Goal: Use online tool/utility: Use online tool/utility

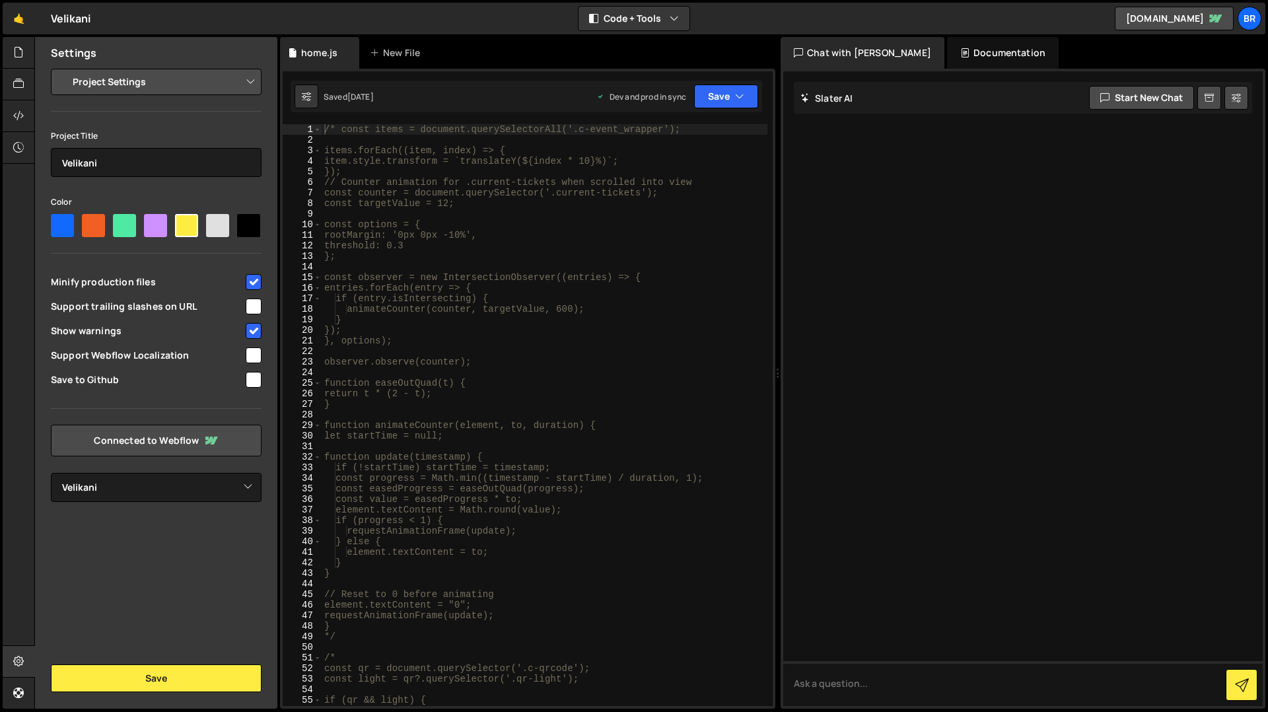
select select "67d83349c242ab1da48ae313"
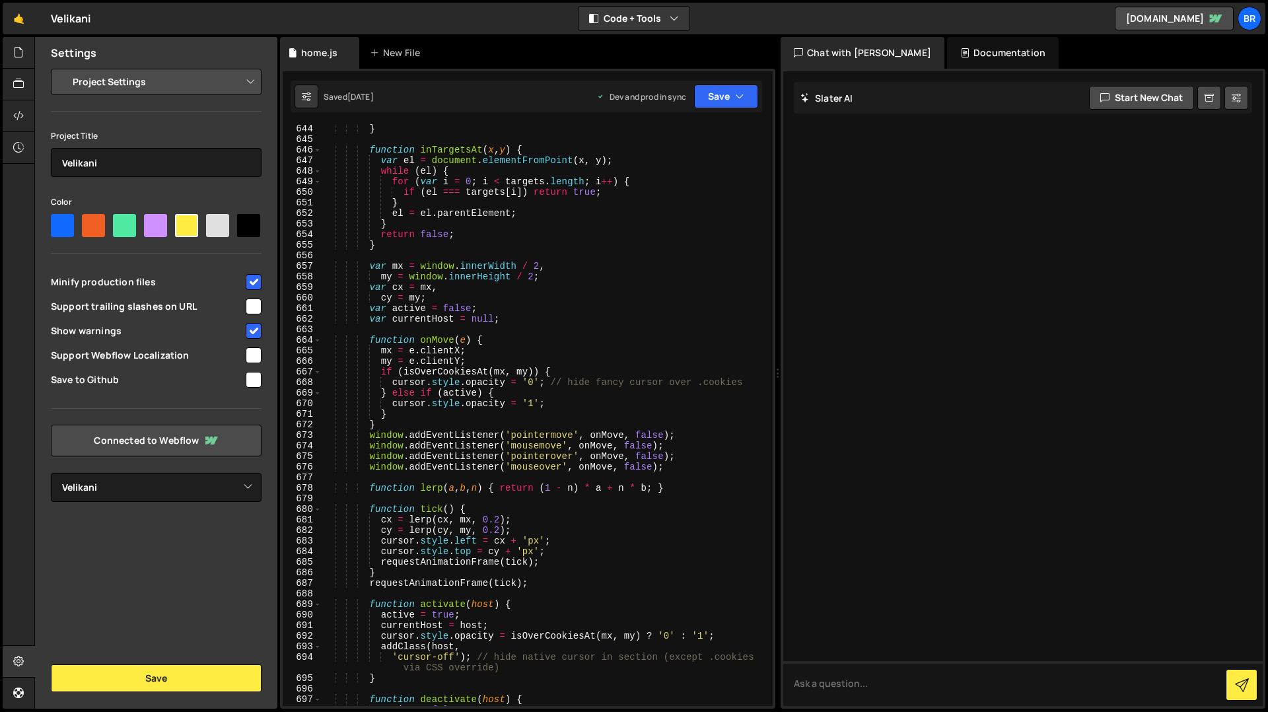
scroll to position [7138, 0]
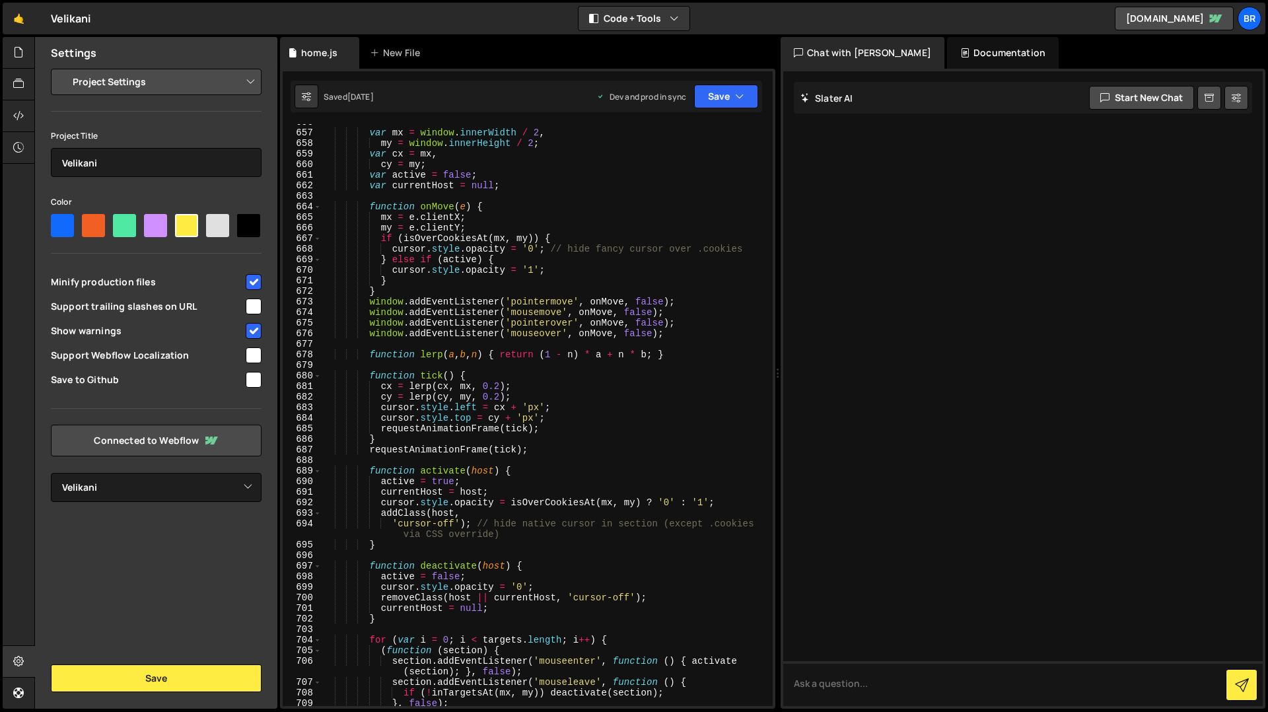
type textarea "window.addEventListener('pointerover', onMove, false);"
click at [532, 322] on div "var mx = window . innerWidth / 2 , my = window . innerHeight / 2 ; var cx = mx …" at bounding box center [545, 418] width 446 height 603
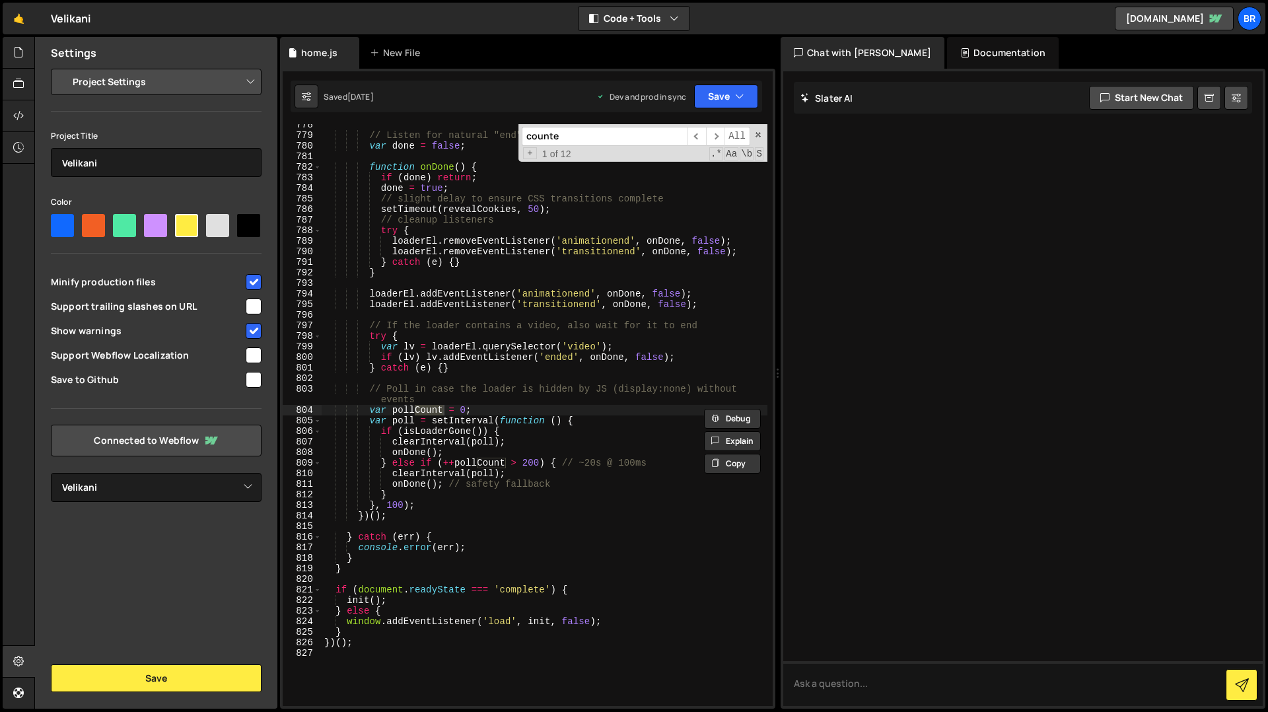
scroll to position [0, 0]
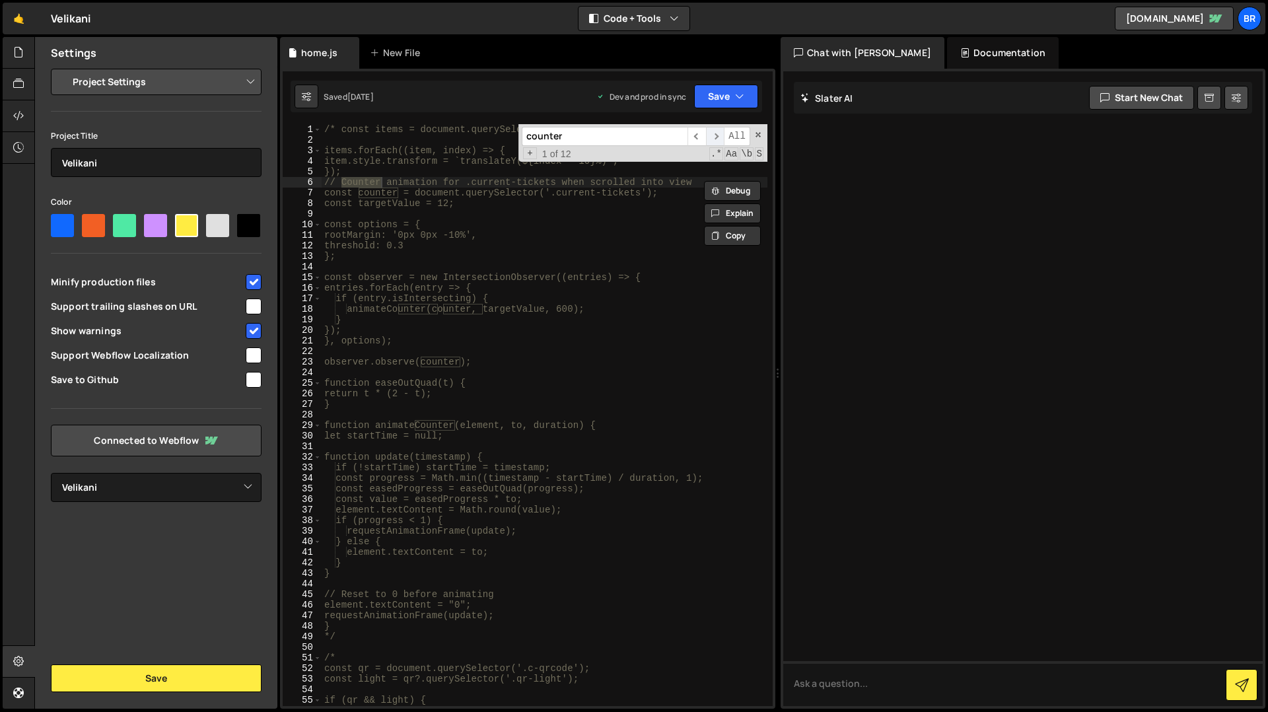
type input "counter"
click at [716, 131] on span "​" at bounding box center [715, 136] width 18 height 19
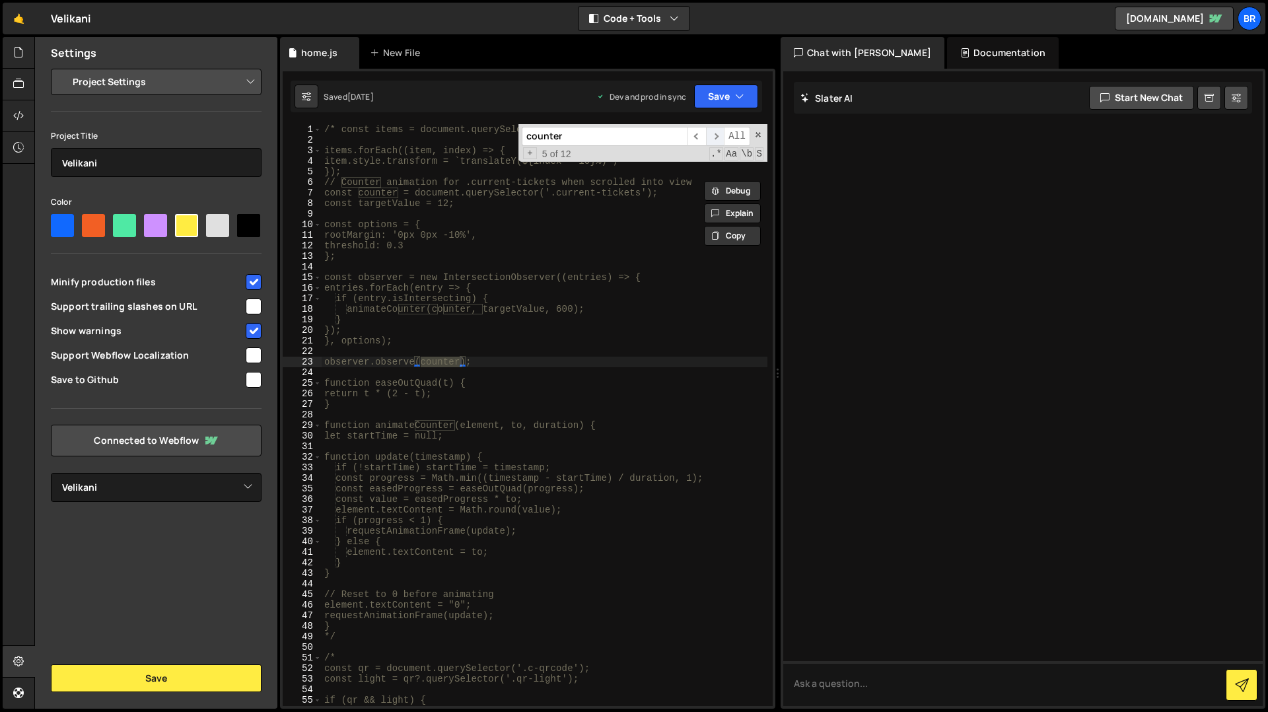
click at [716, 131] on span "​" at bounding box center [715, 136] width 18 height 19
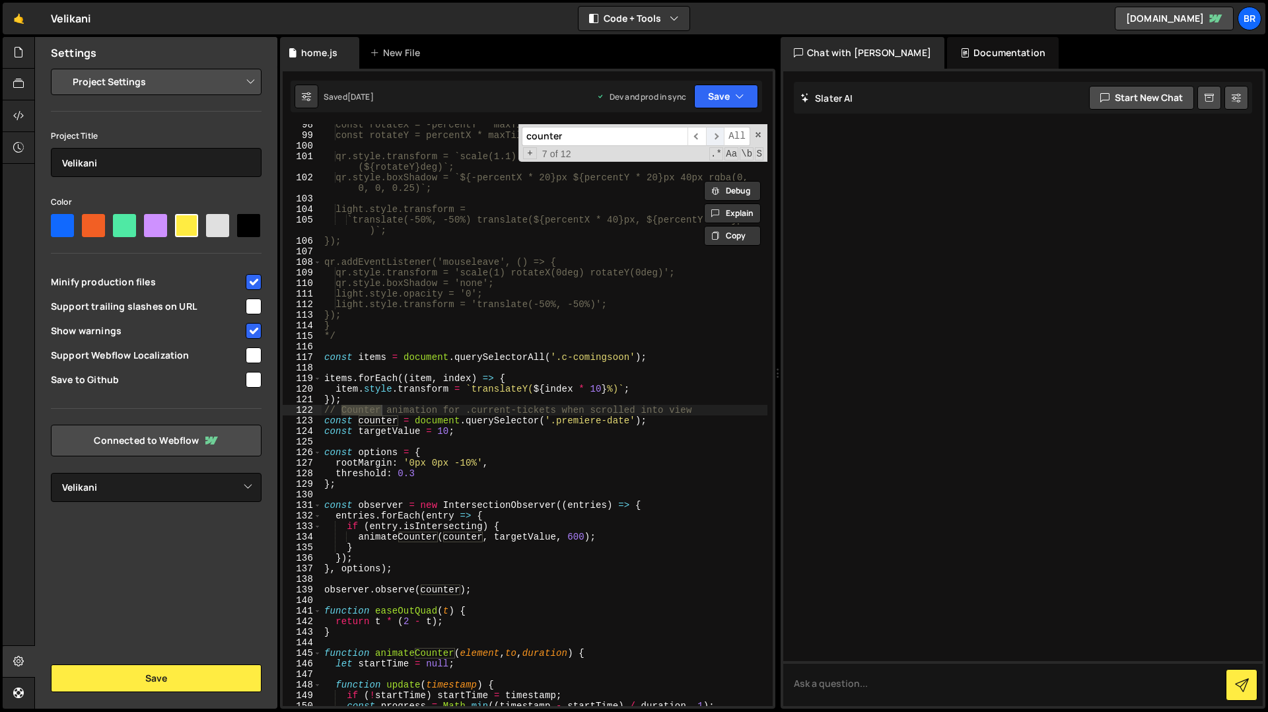
click at [716, 131] on span "​" at bounding box center [715, 136] width 18 height 19
click at [588, 450] on div "const rotateX = -percentY * maxTilt; const rotateY = percentX * maxTilt; qr.sty…" at bounding box center [545, 421] width 446 height 603
click at [757, 134] on span at bounding box center [757, 134] width 9 height 9
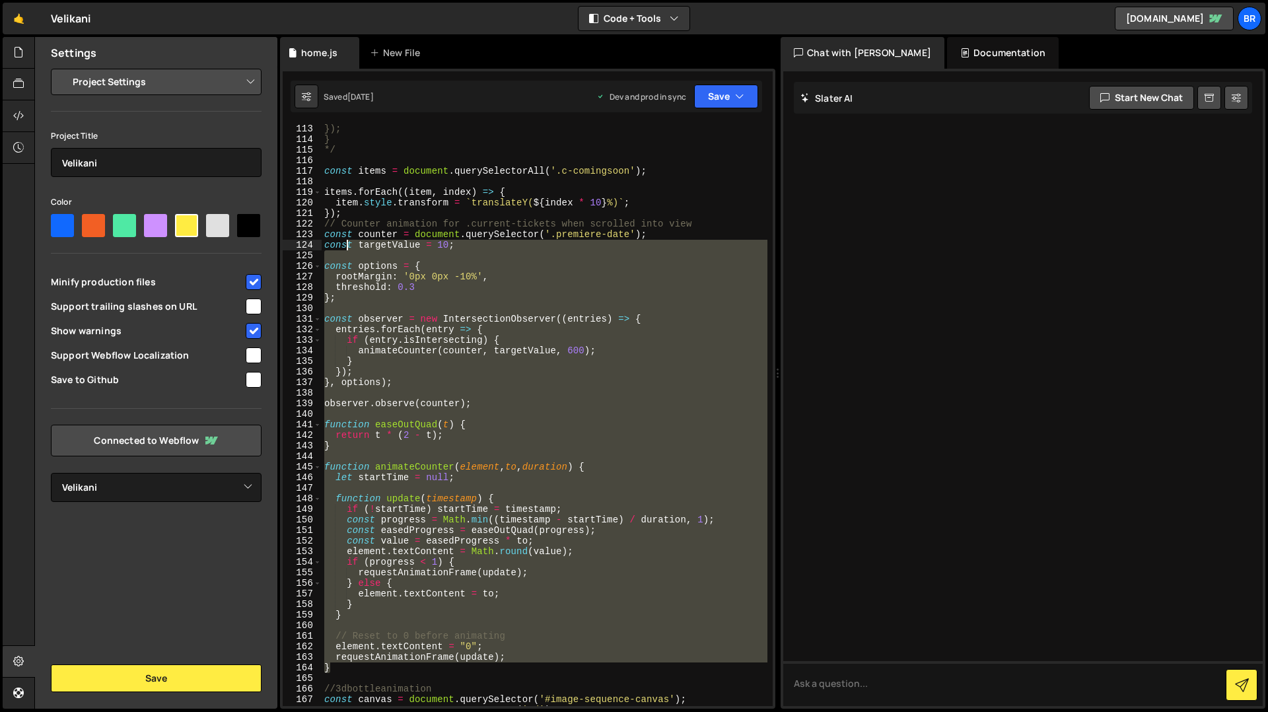
scroll to position [1216, 0]
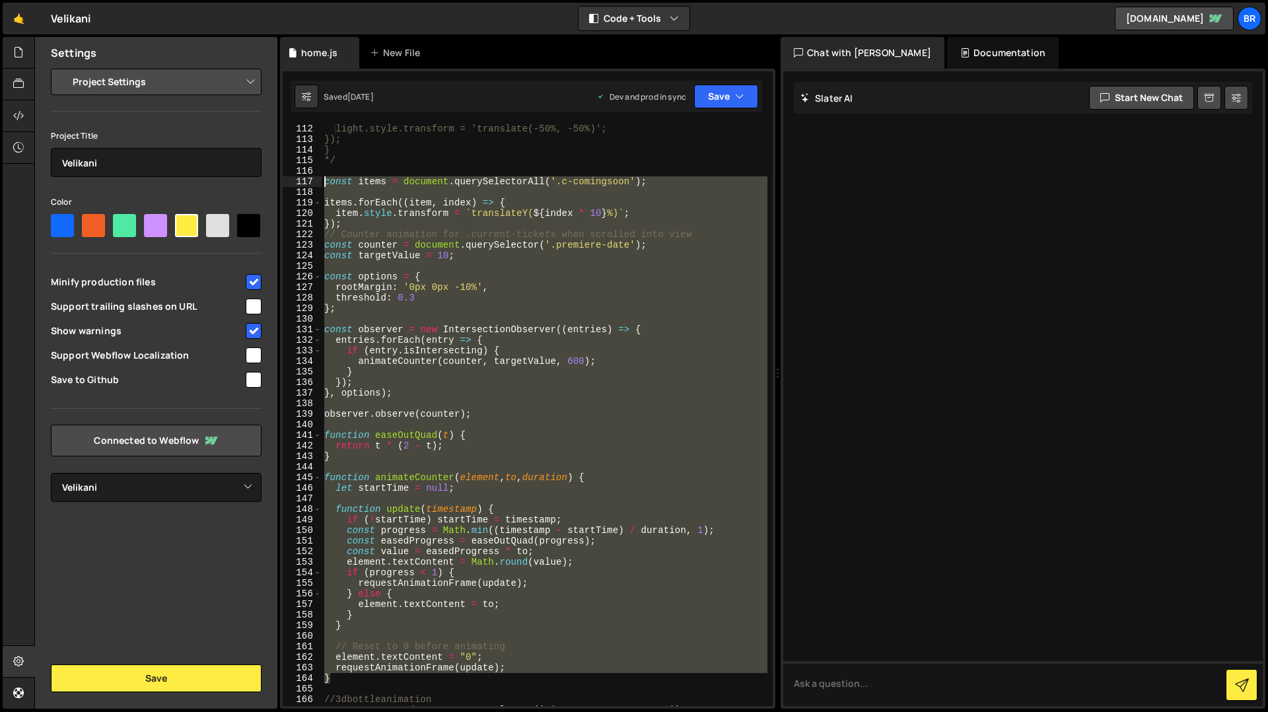
drag, startPoint x: 341, startPoint y: 604, endPoint x: 324, endPoint y: 184, distance: 420.3
click at [324, 184] on div "light.style.transform = 'translate(-50%, -50%)'; }); } */ const items = documen…" at bounding box center [545, 424] width 446 height 603
type textarea "const items = document.querySelectorAll('.c-comingsoon');"
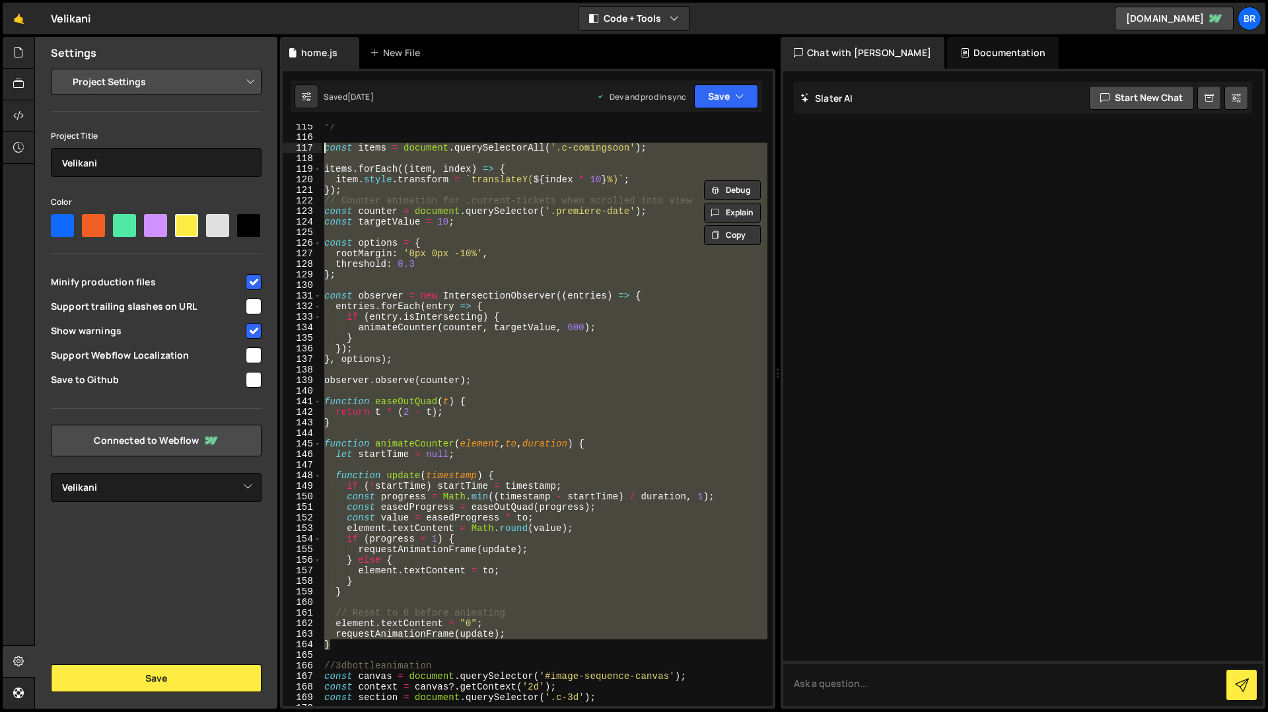
scroll to position [1272, 0]
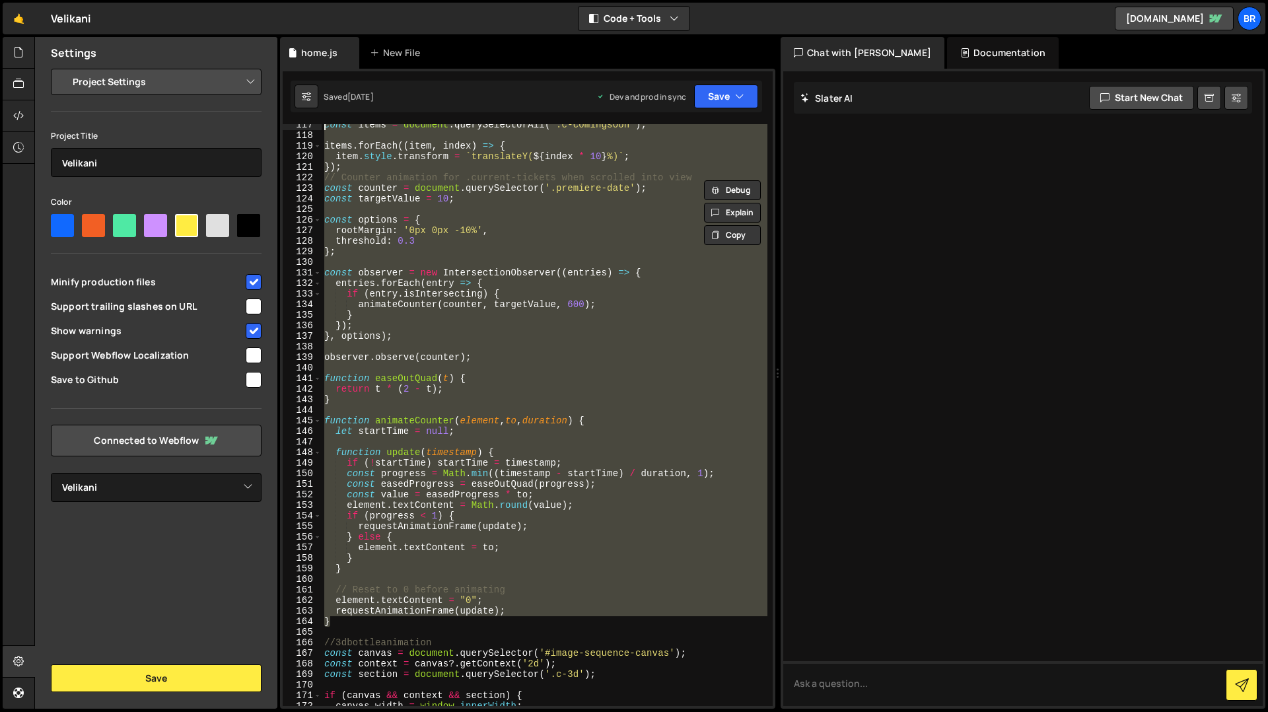
click at [346, 632] on div "const items = document . querySelectorAll ( '.c-comingsoon' ) ; items . forEach…" at bounding box center [545, 421] width 446 height 603
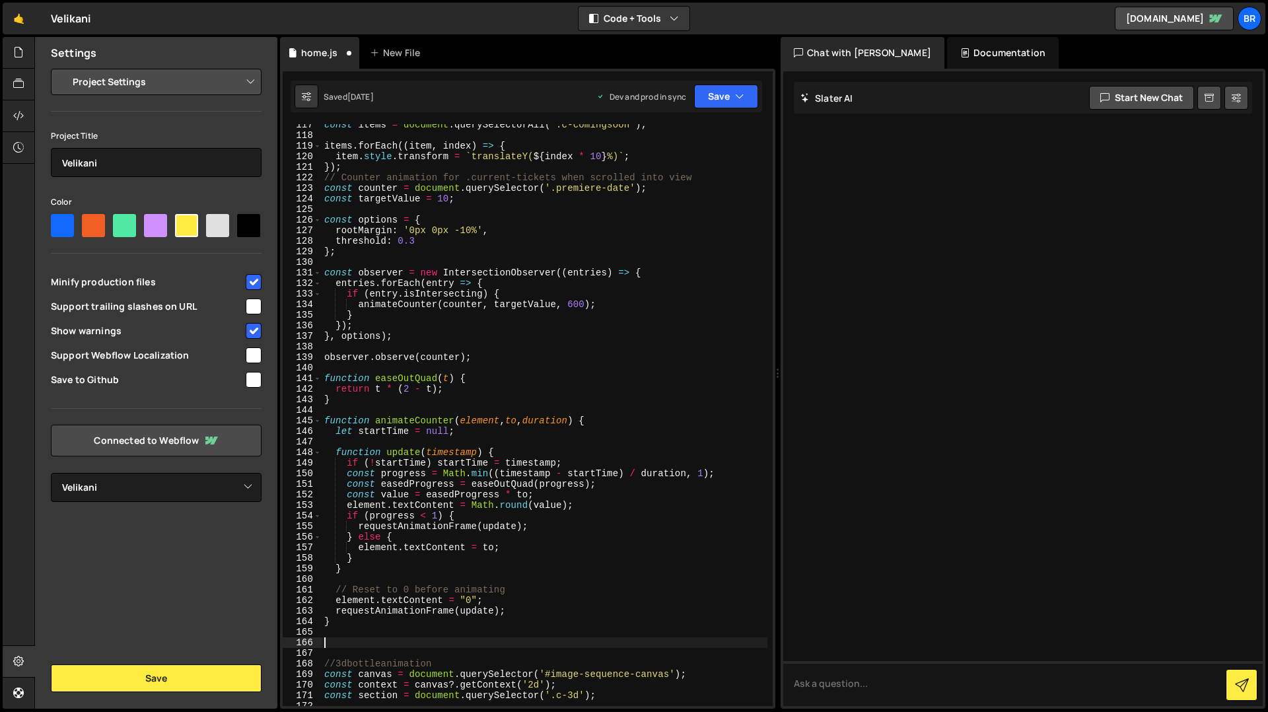
paste textarea "}"
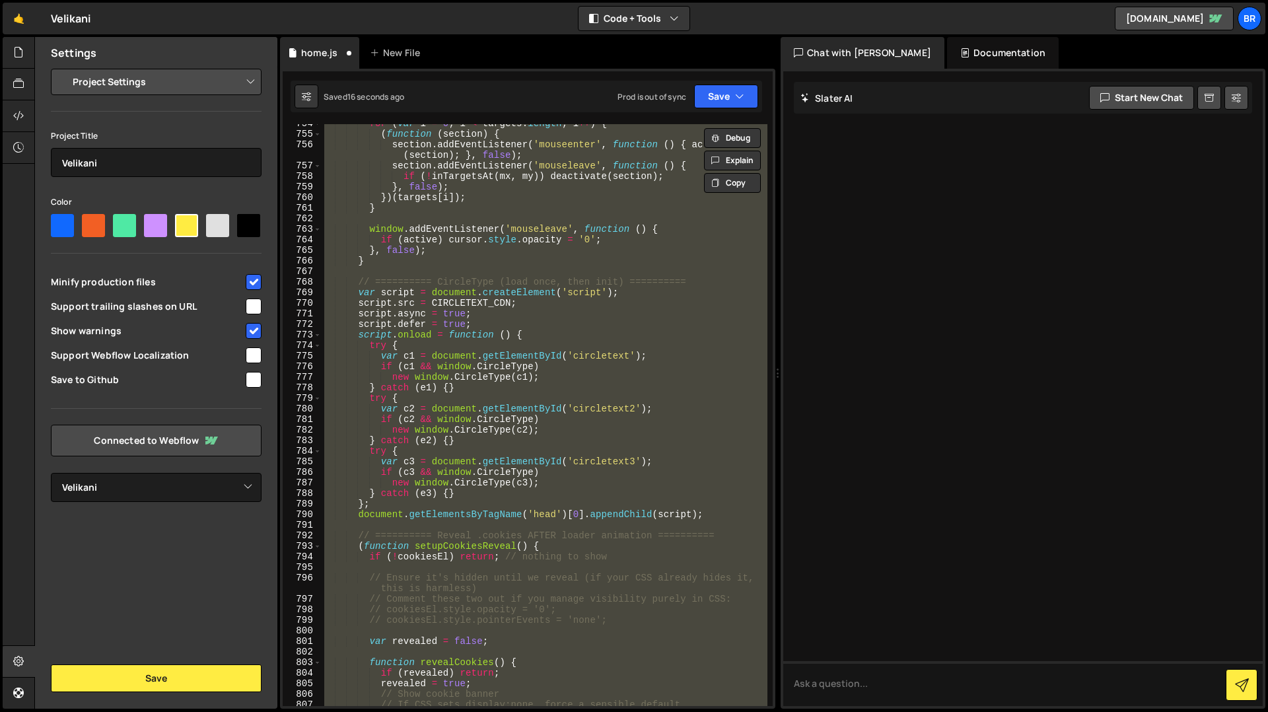
scroll to position [8085, 0]
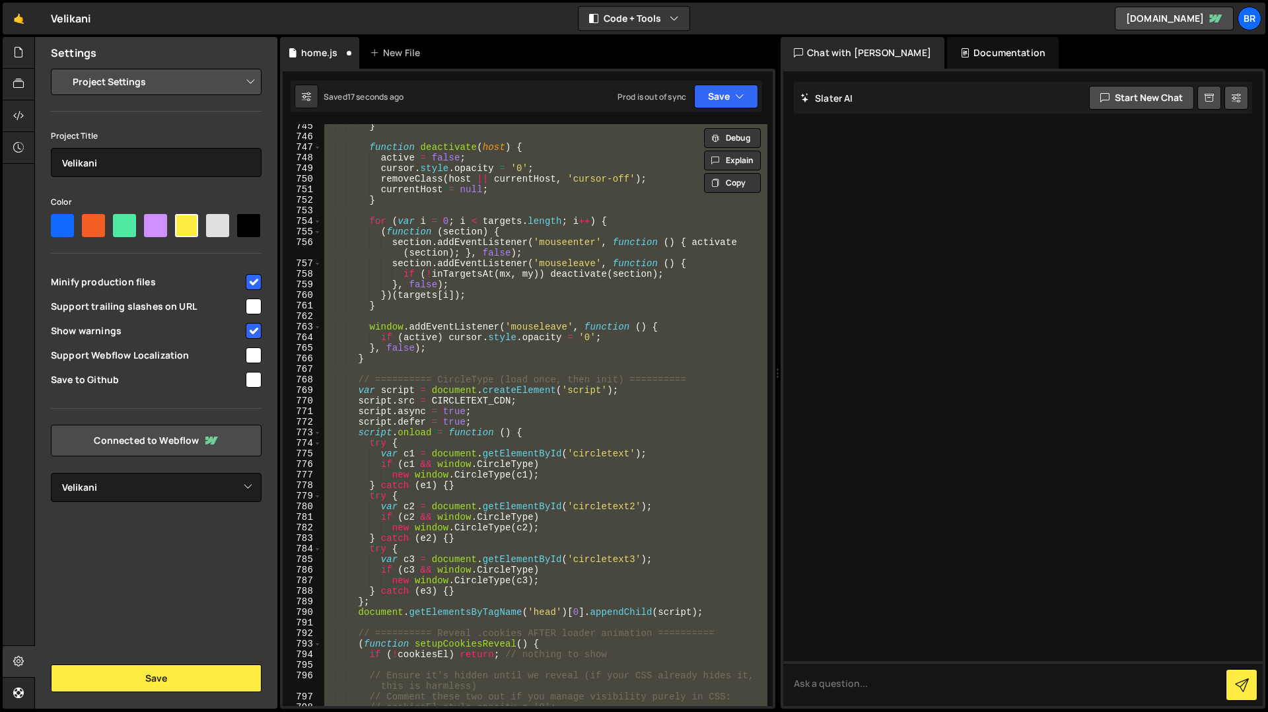
type textarea "})();"
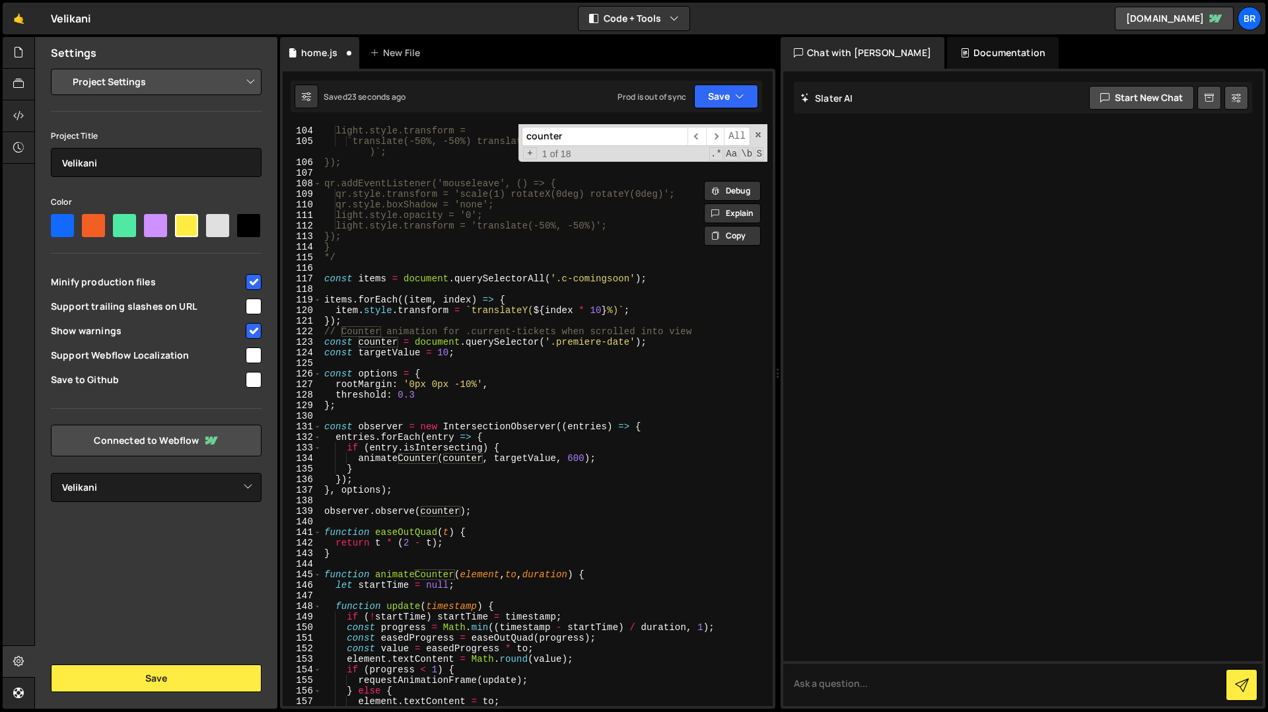
scroll to position [1241, 0]
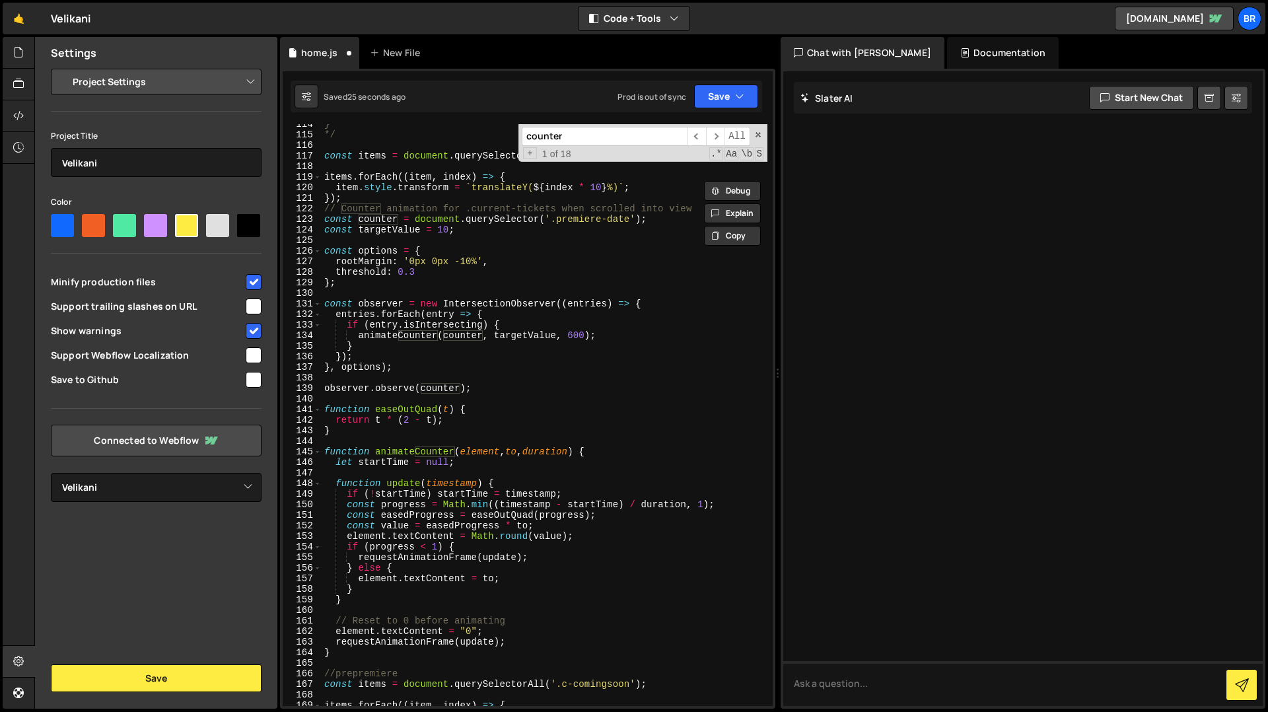
type input "counter"
click at [512, 612] on div "} */ const items = document . querySelectorAll ( '.c-comingsoon' ) ; items . fo…" at bounding box center [545, 420] width 446 height 603
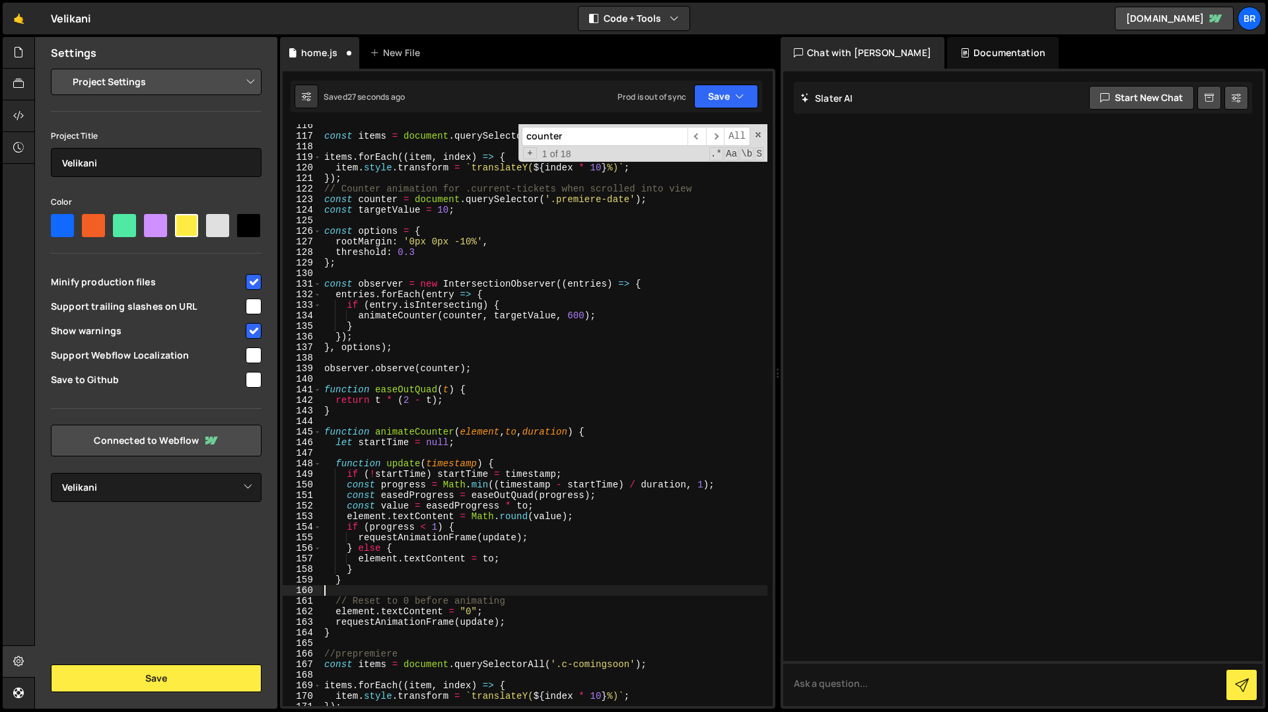
click at [342, 643] on div "const items = document . querySelectorAll ( '.c-comingsoon' ) ; items . forEach…" at bounding box center [545, 421] width 446 height 603
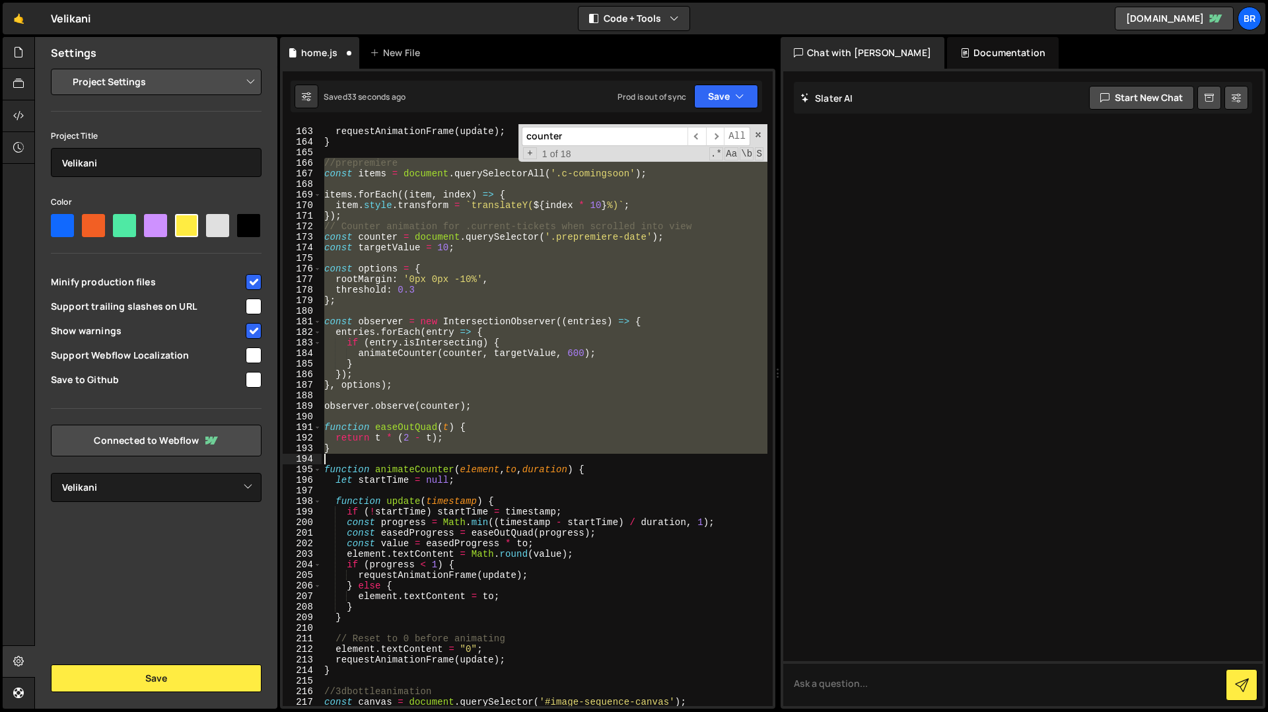
scroll to position [1752, 0]
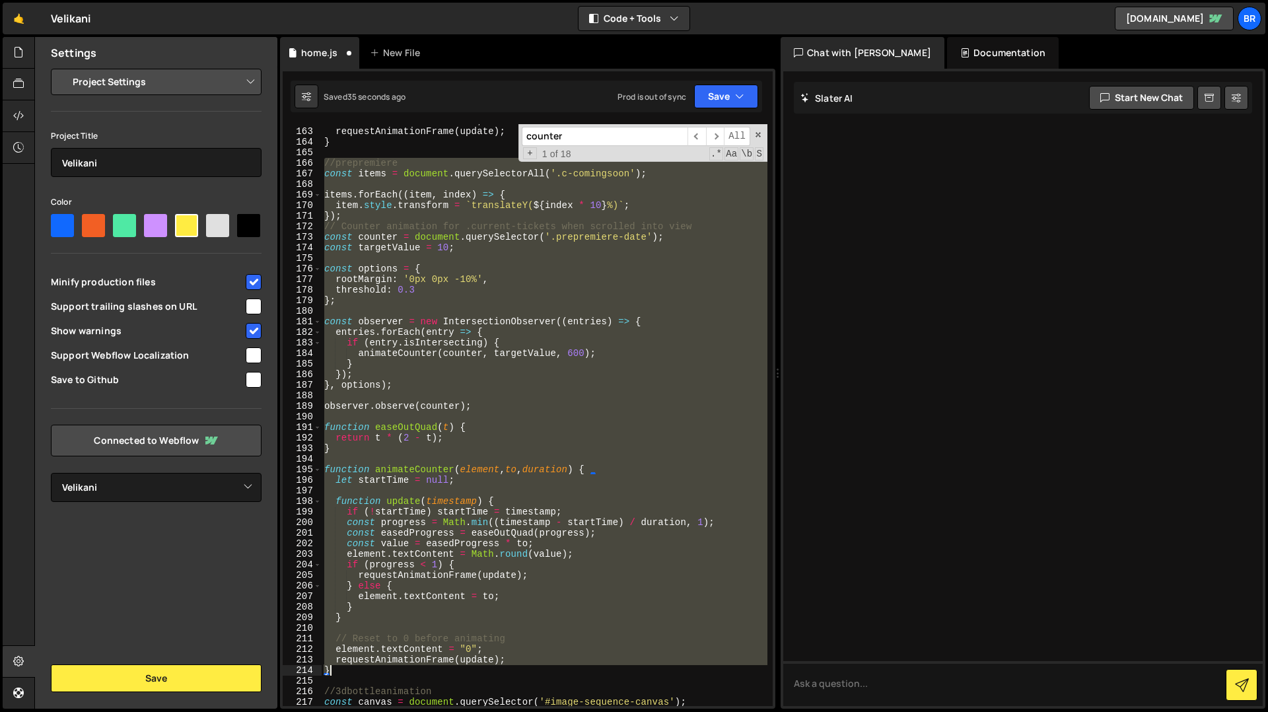
drag, startPoint x: 327, startPoint y: 376, endPoint x: 348, endPoint y: 671, distance: 295.3
click at [348, 671] on div "element . textContent = "0" ; requestAnimationFrame ( update ) ; } //prepremier…" at bounding box center [545, 417] width 446 height 603
type textarea "requestAnimationFrame(update); }"
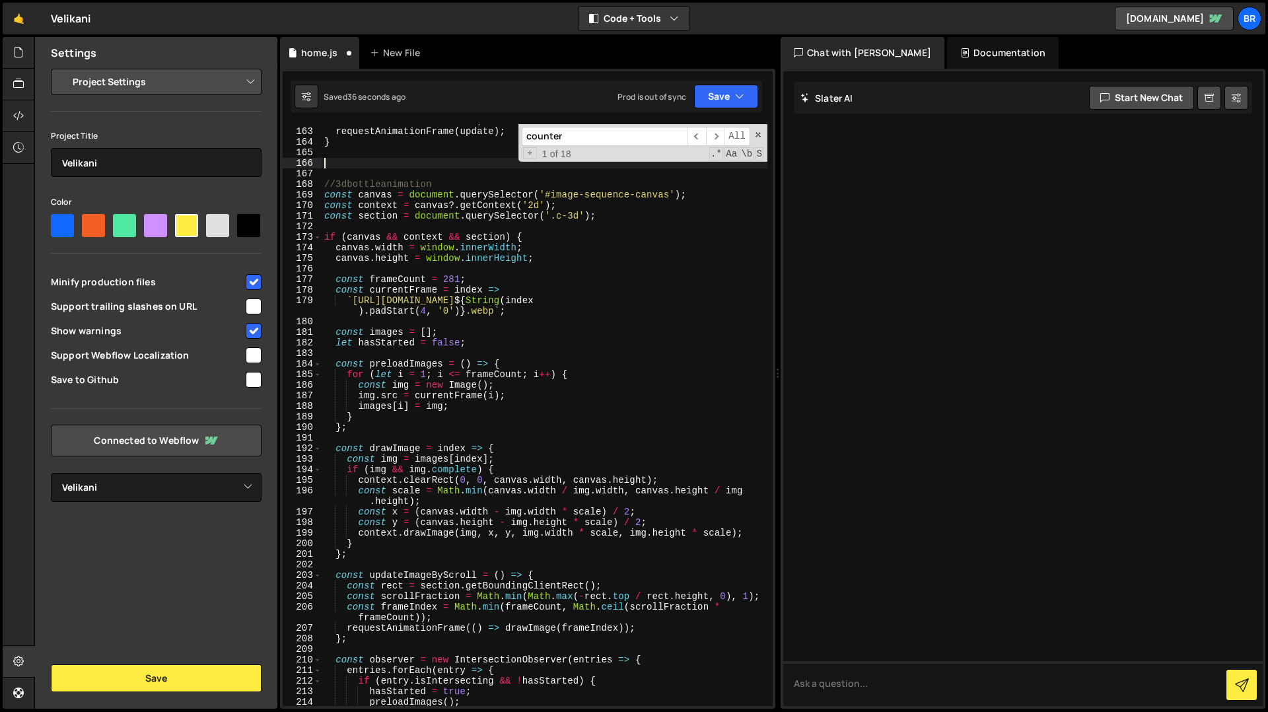
type textarea "//3dbottleanimation"
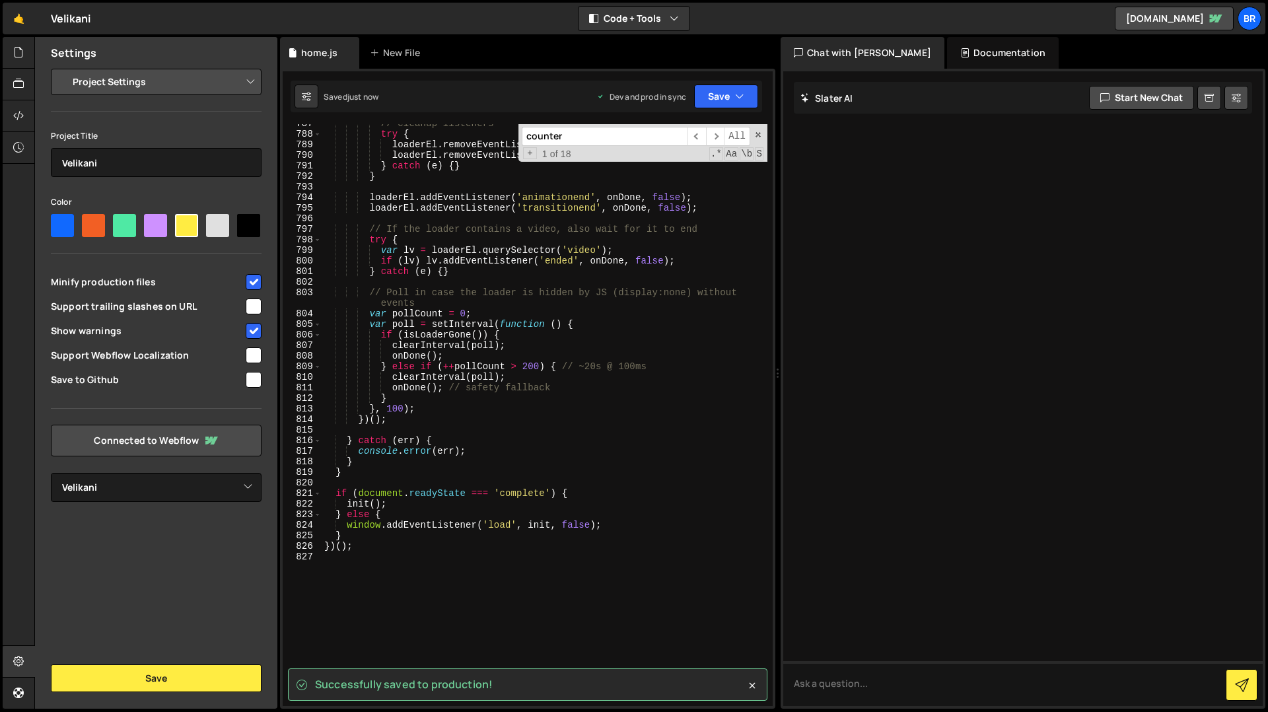
scroll to position [8705, 0]
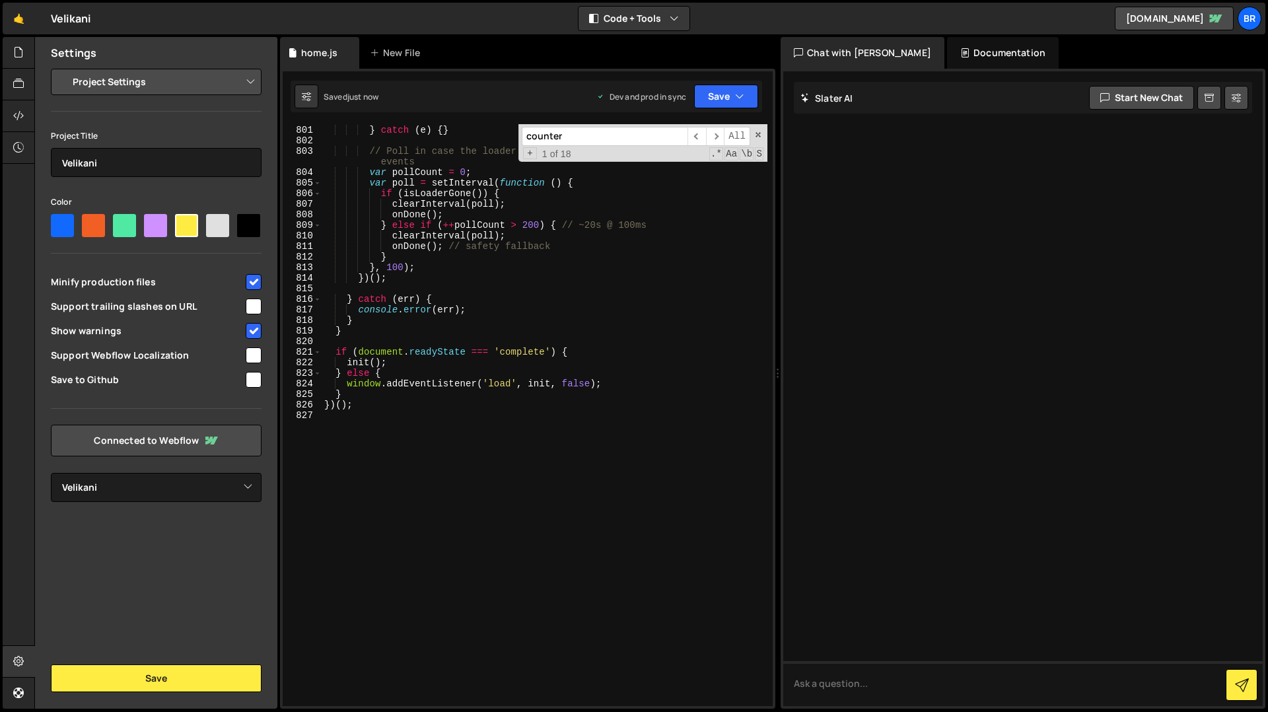
click at [427, 579] on div "if ( lv ) lv . addEventListener ( 'ended' , onDone , false ) ; } catch ( e ) { …" at bounding box center [545, 415] width 446 height 603
paste textarea "}"
type textarea "}"
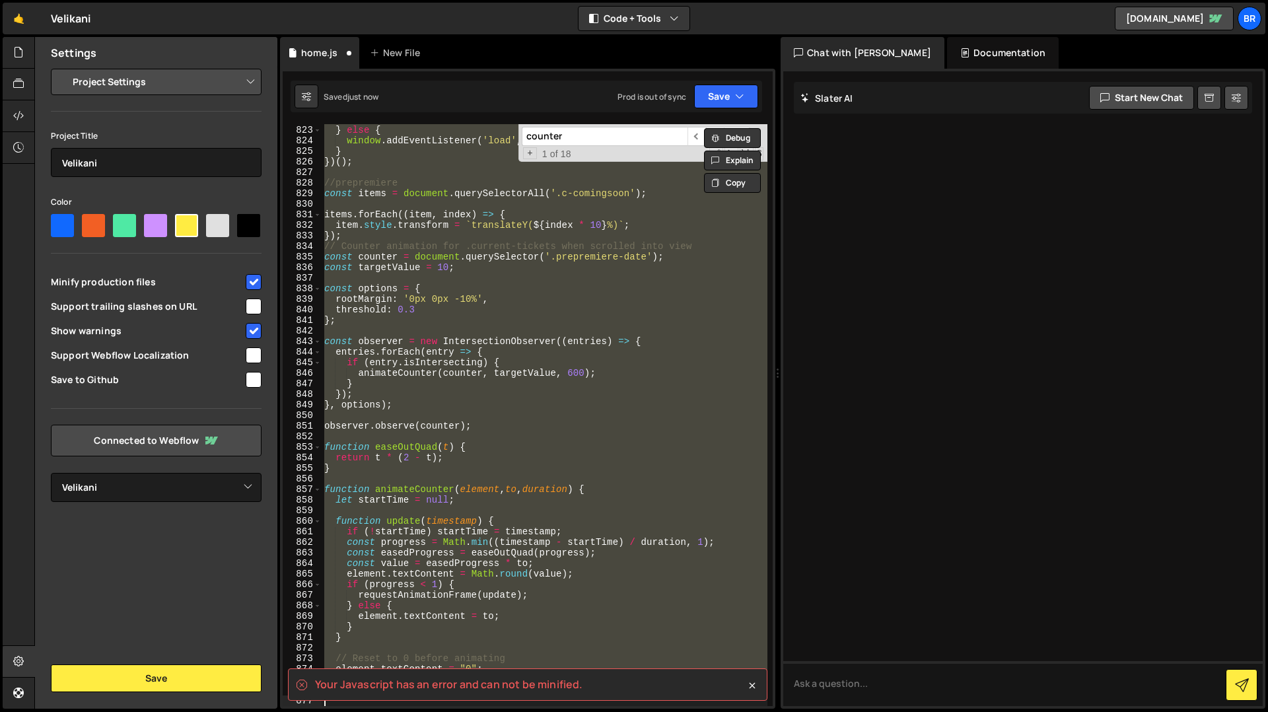
type textarea "requestAnimationFrame(update); }"
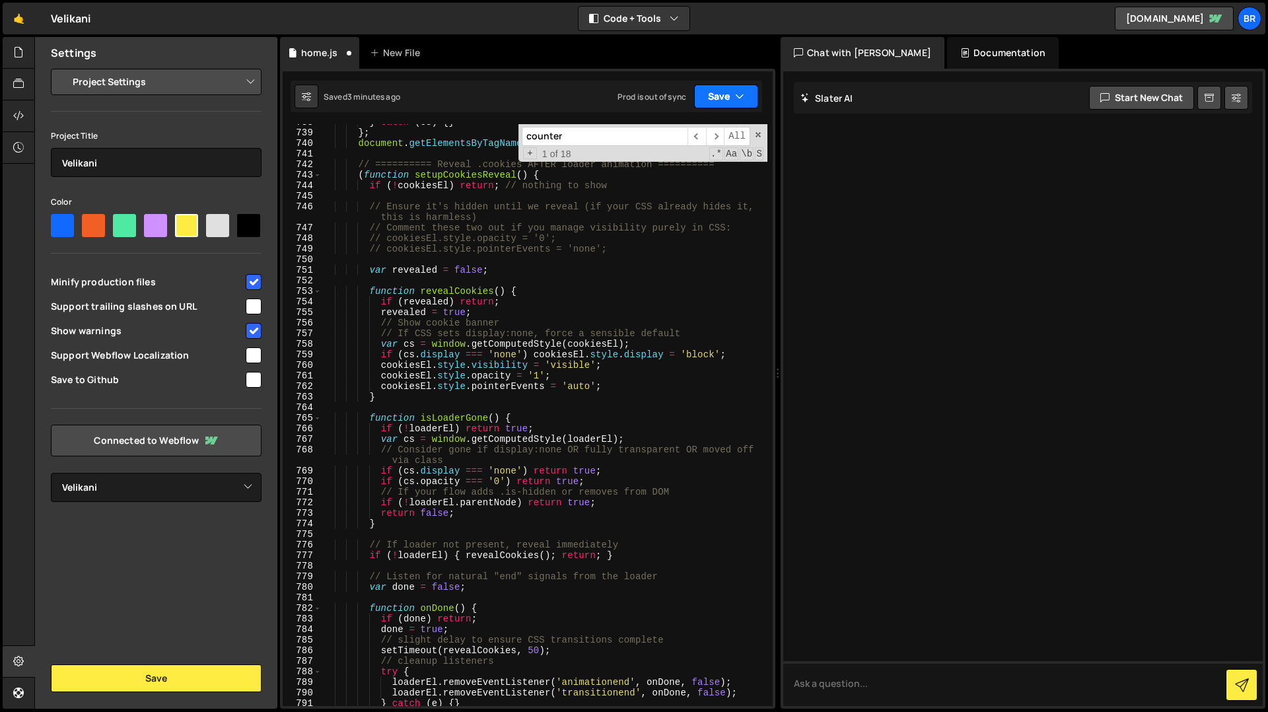
scroll to position [7944, 0]
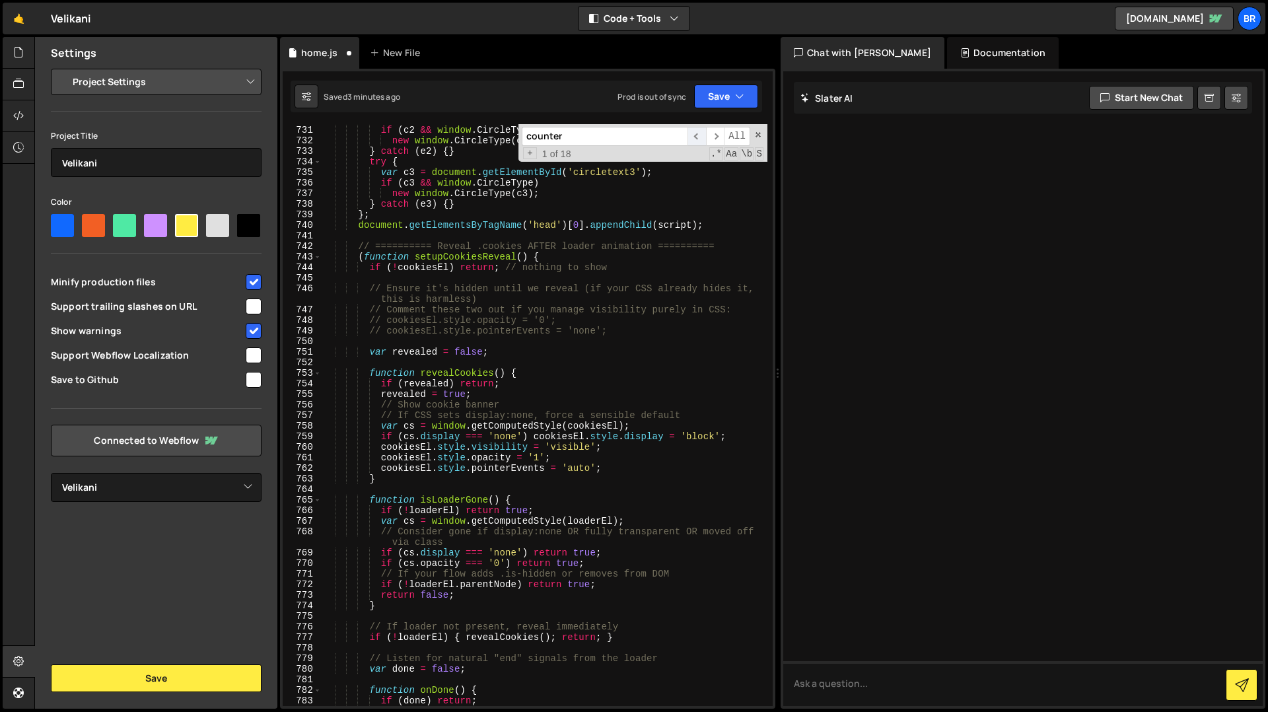
click at [698, 139] on span "​" at bounding box center [696, 136] width 18 height 19
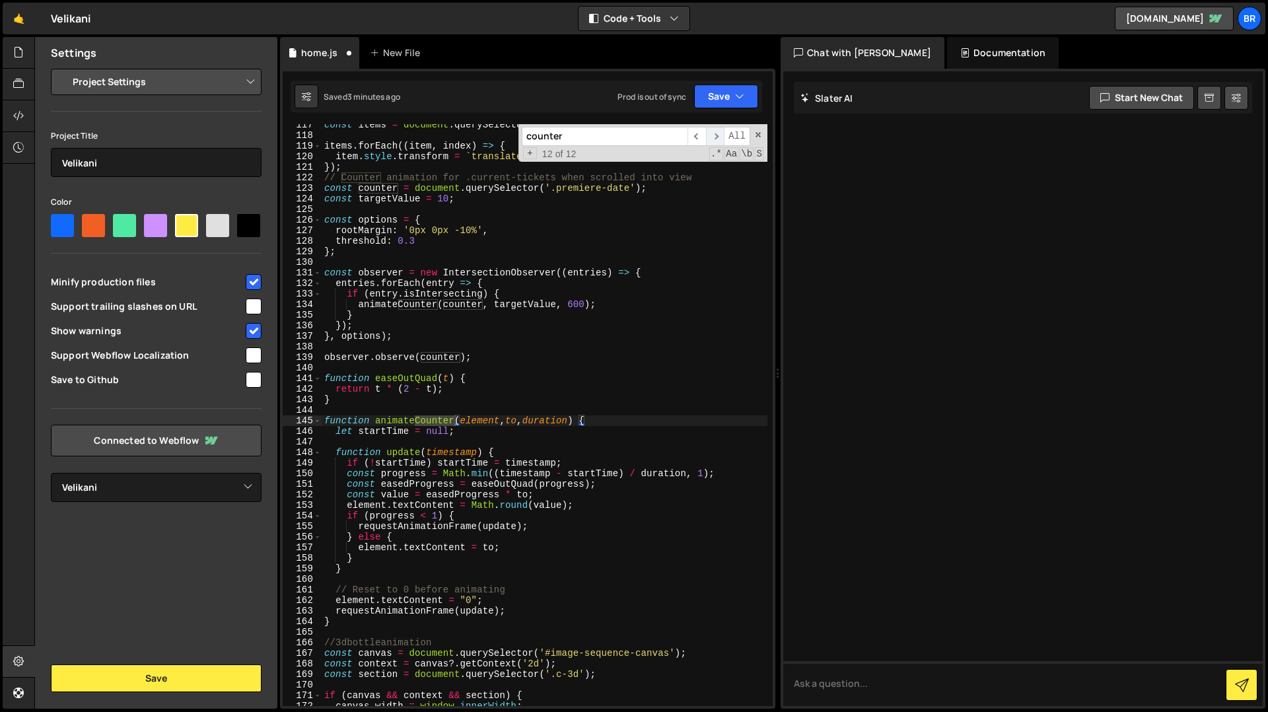
scroll to position [1273, 0]
click at [715, 137] on span "​" at bounding box center [715, 136] width 18 height 19
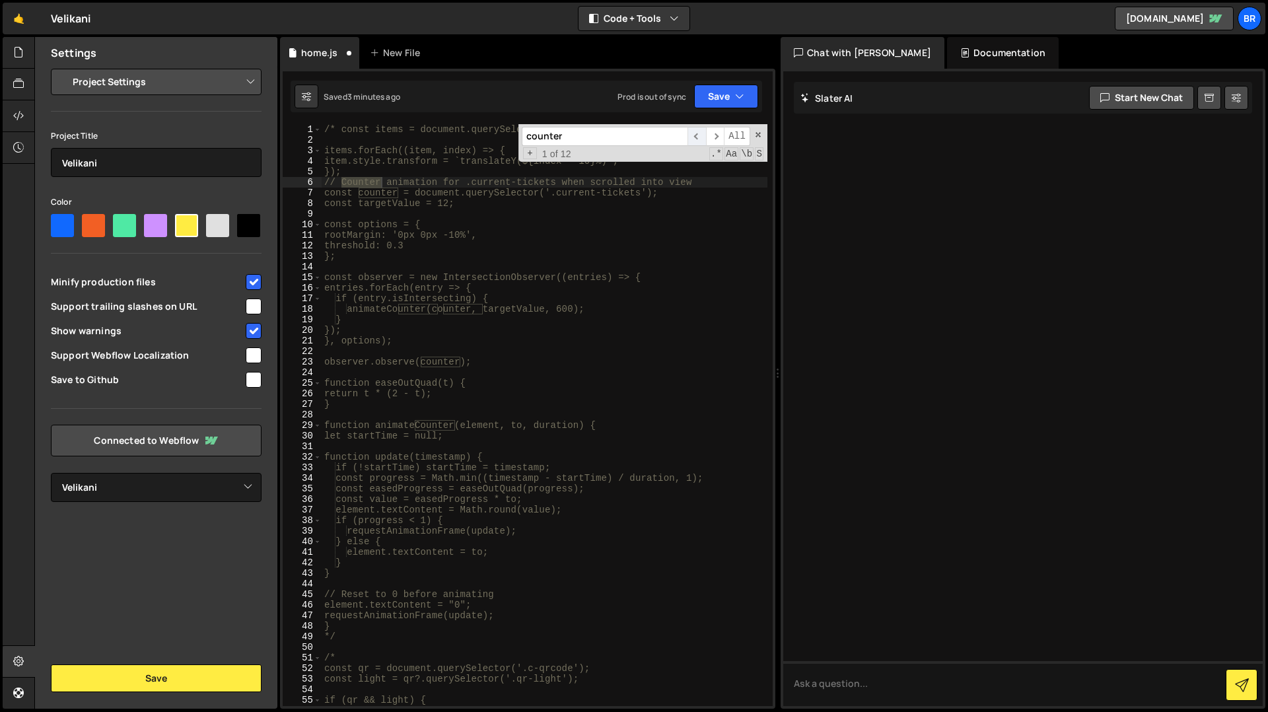
click at [702, 142] on span "​" at bounding box center [696, 136] width 18 height 19
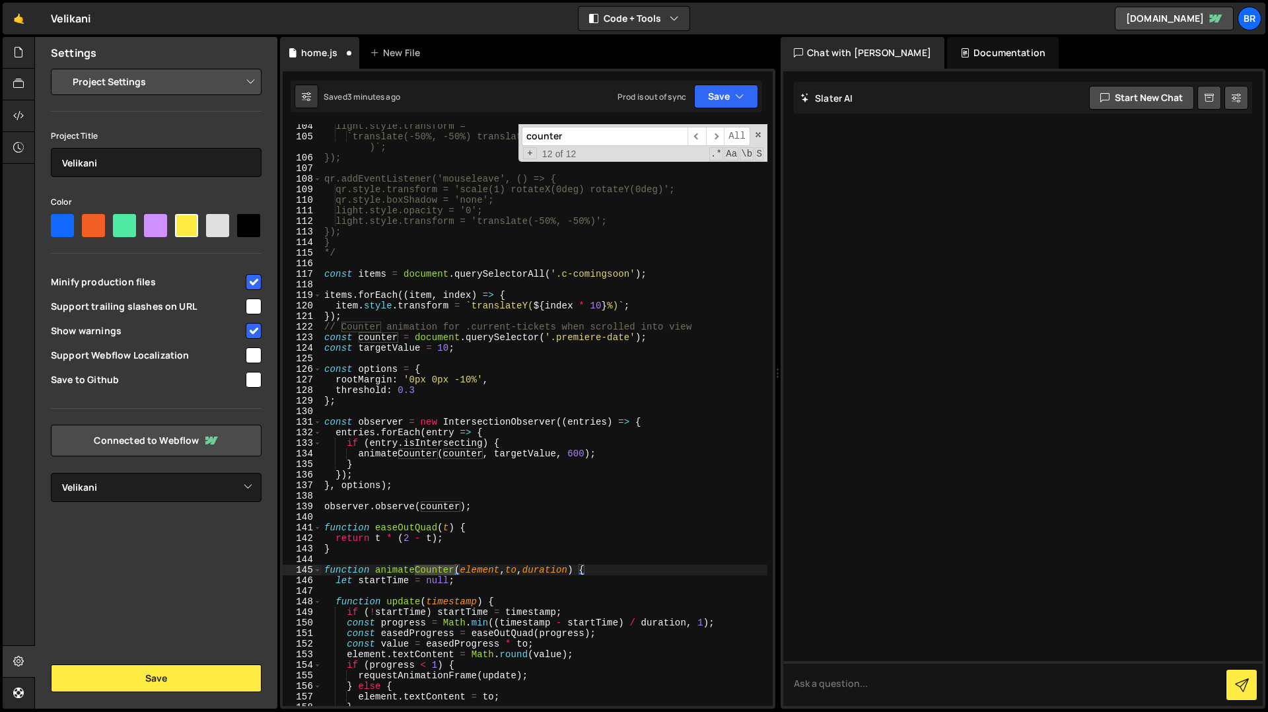
scroll to position [1123, 0]
click at [325, 329] on div "light.style.transform = `translate(-50%, -50%) translate(${percentX * 40}px, ${…" at bounding box center [545, 422] width 446 height 603
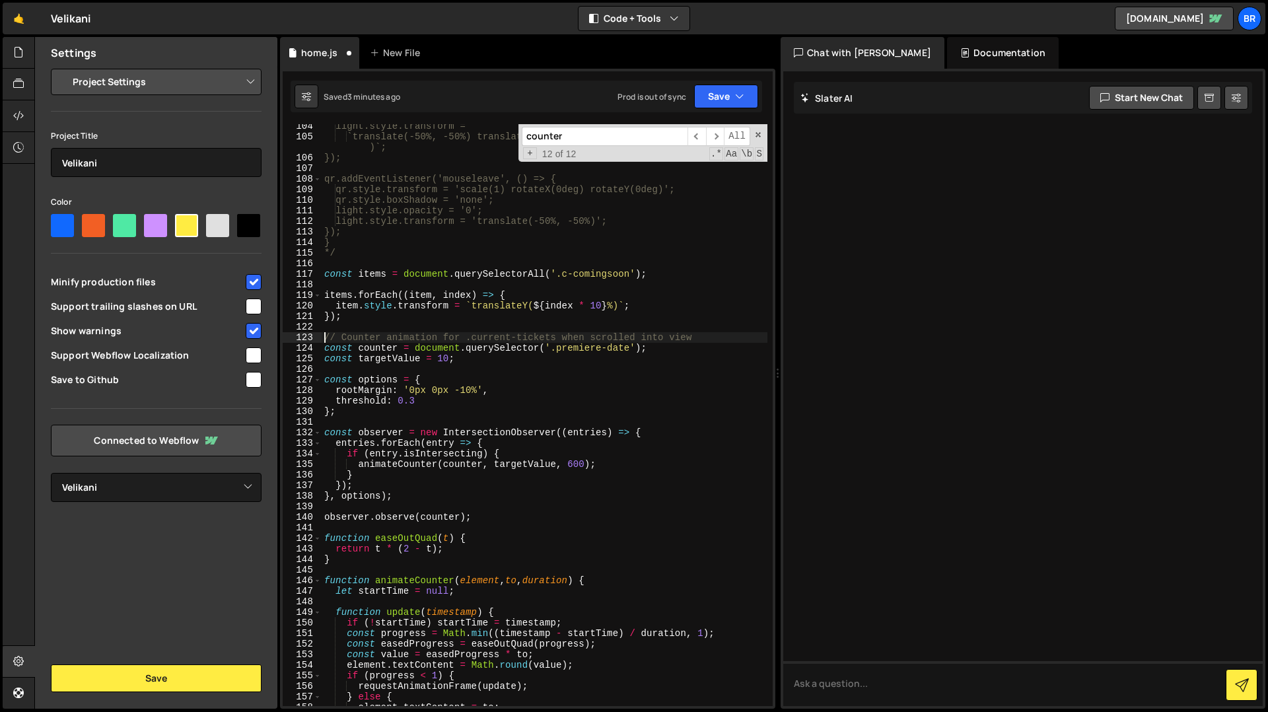
type textarea "// Counter animation for .current-tickets when scrolled into view"
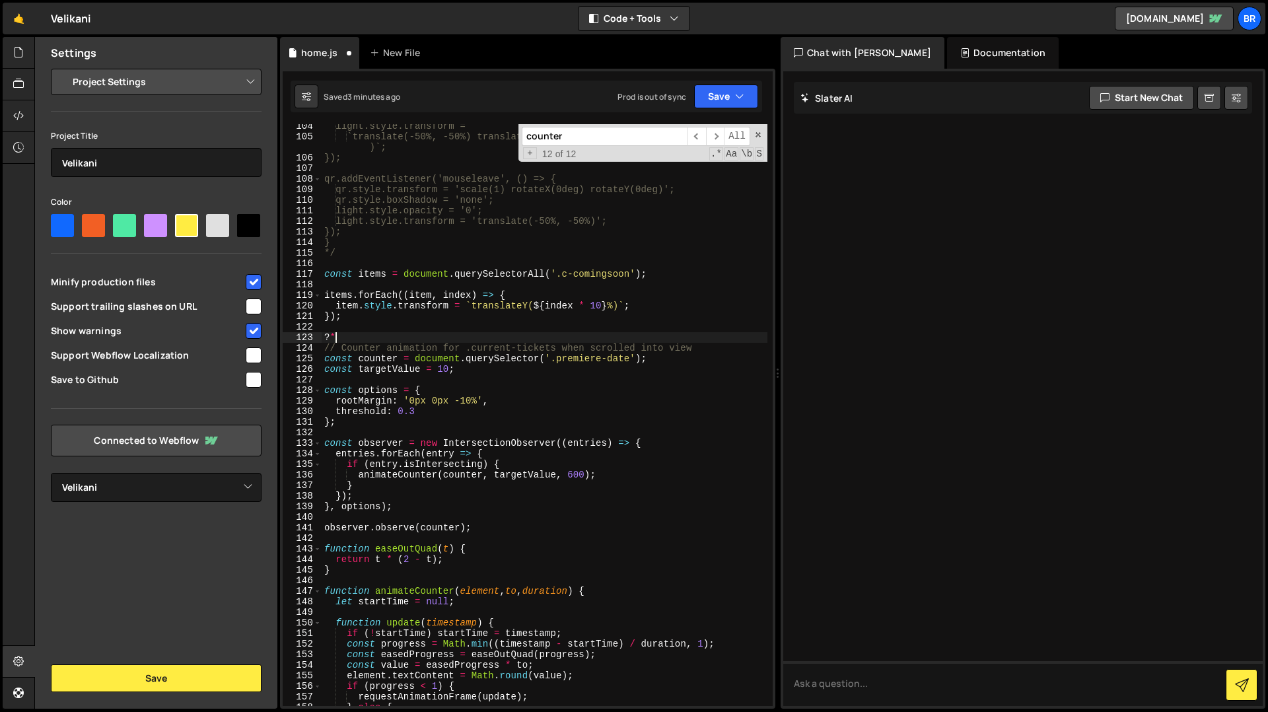
type textarea "?"
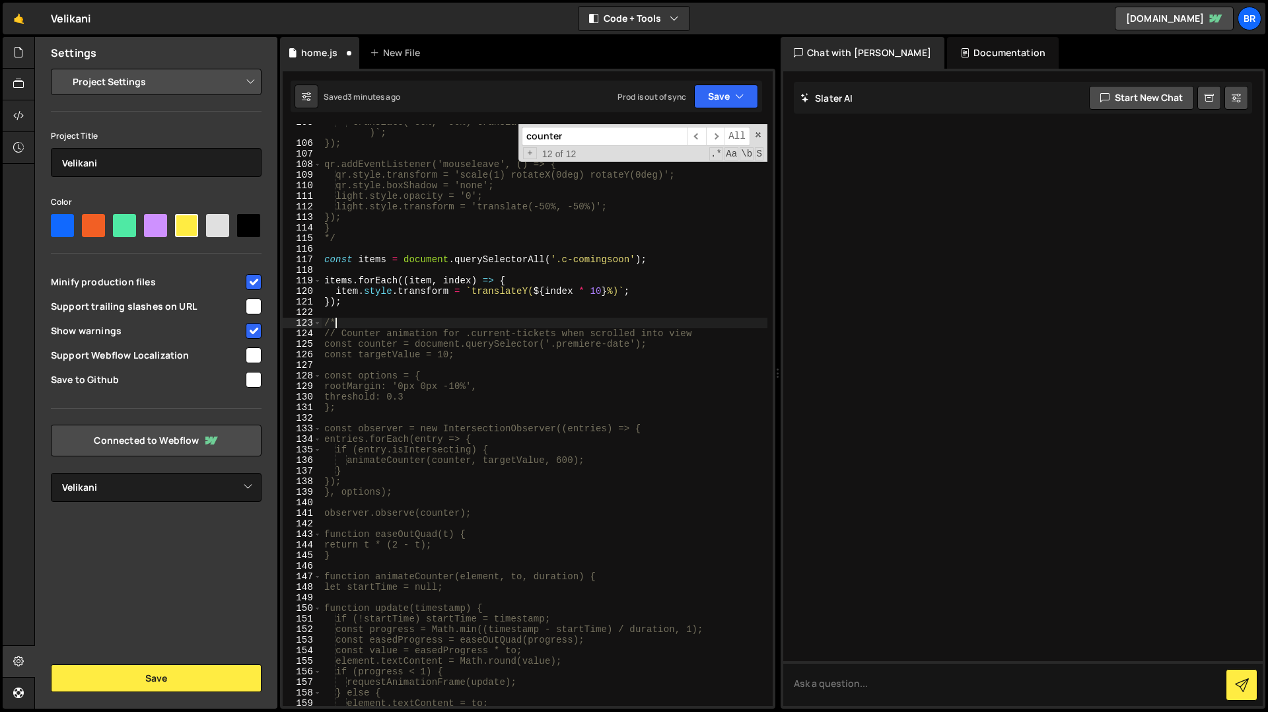
scroll to position [1143, 0]
type textarea "/"
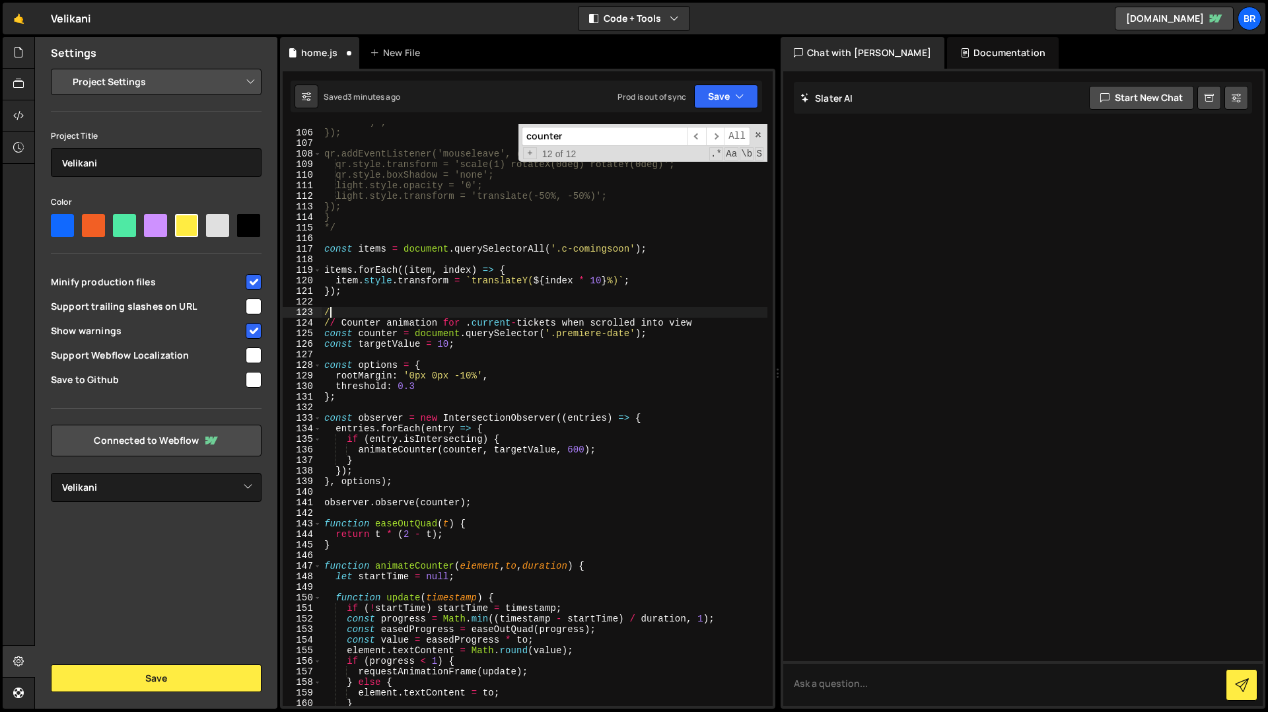
scroll to position [1307, 0]
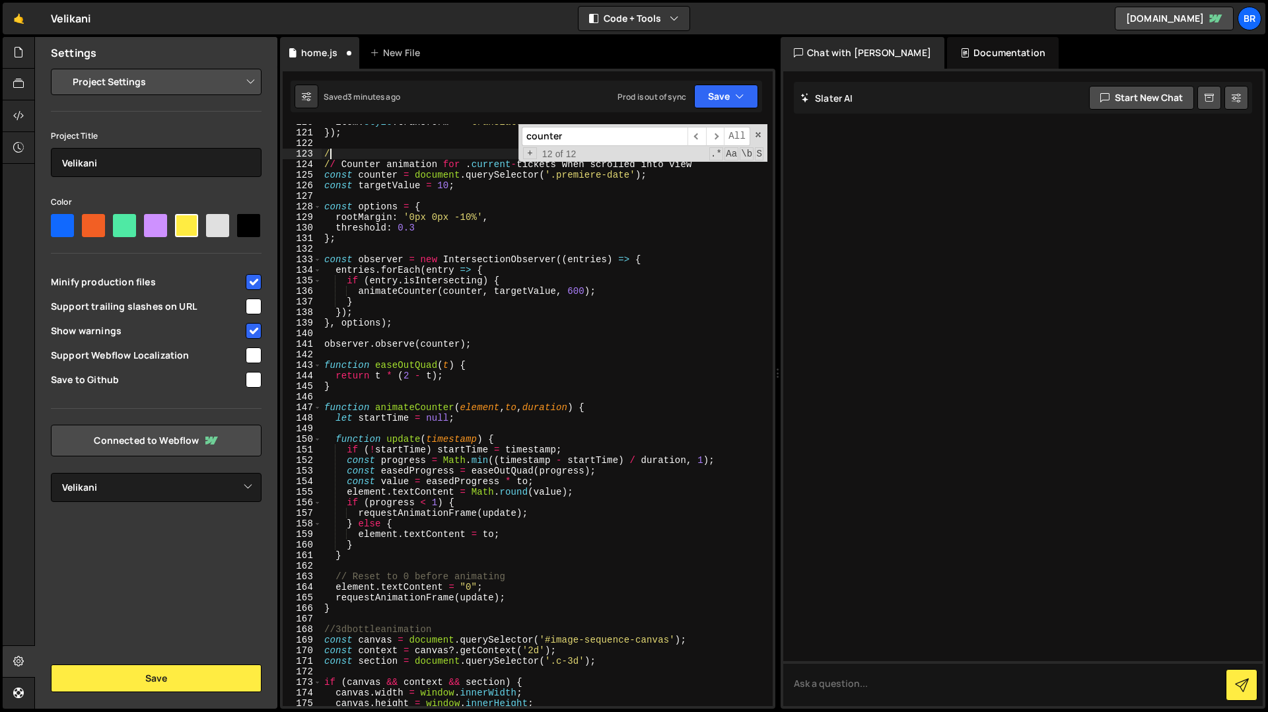
click at [347, 617] on div "item . style . transform = ` translateY( ${ index * 10 } %) ` ; }) ; / / / Coun…" at bounding box center [545, 418] width 446 height 603
type textarea "*/"
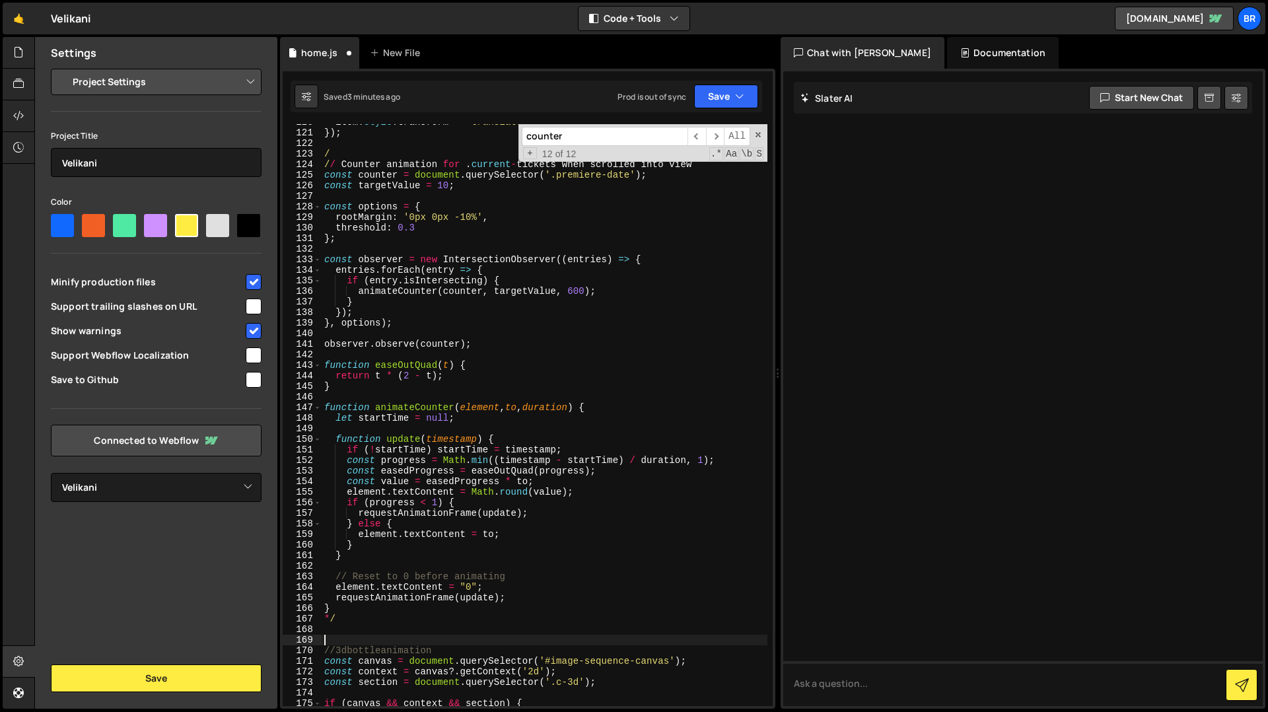
scroll to position [1263, 0]
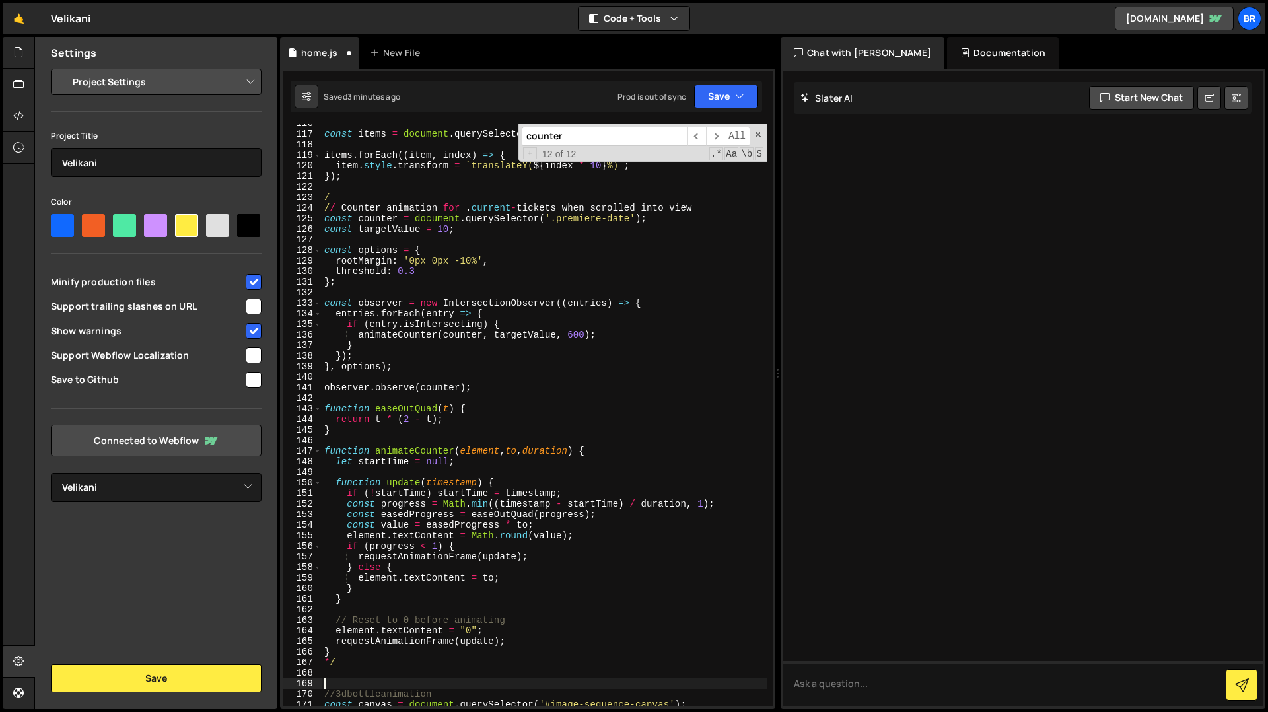
click at [341, 199] on div "const items = document . querySelectorAll ( '.c-comingsoon' ) ; items . forEach…" at bounding box center [545, 419] width 446 height 603
type textarea "/*"
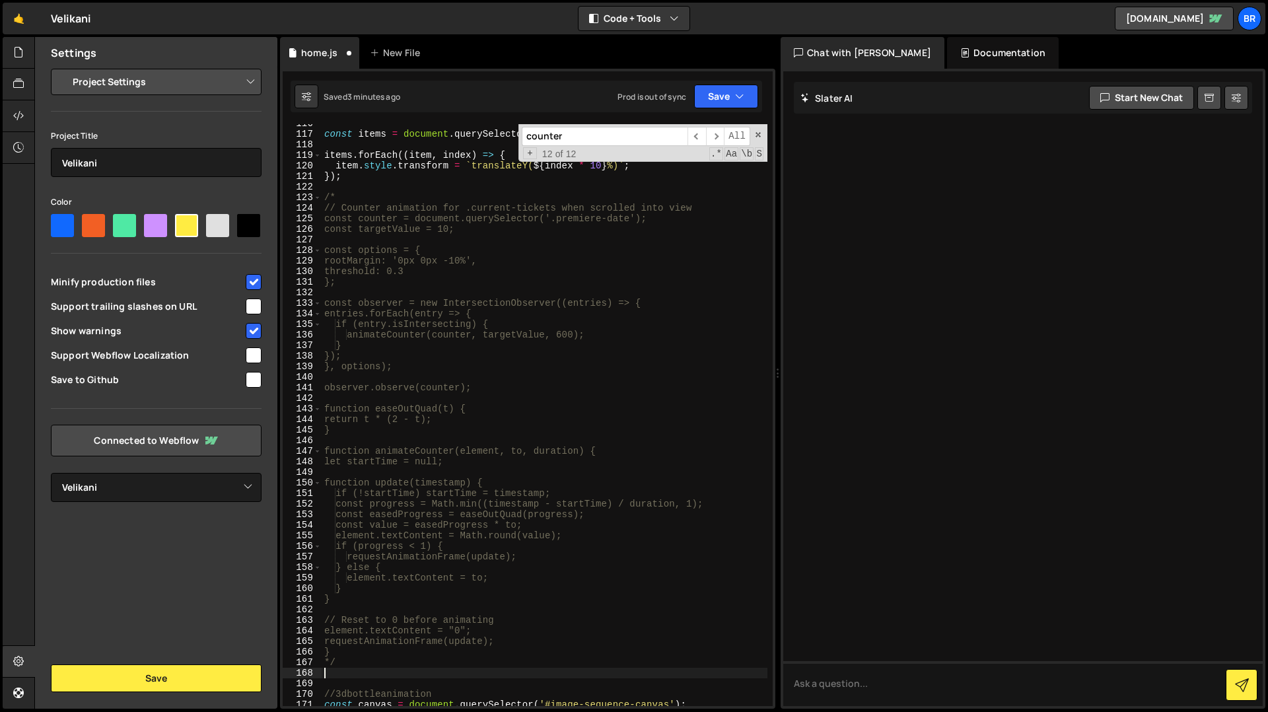
click at [345, 677] on div "const items = document . querySelectorAll ( '.c-comingsoon' ) ; items . forEach…" at bounding box center [545, 419] width 446 height 603
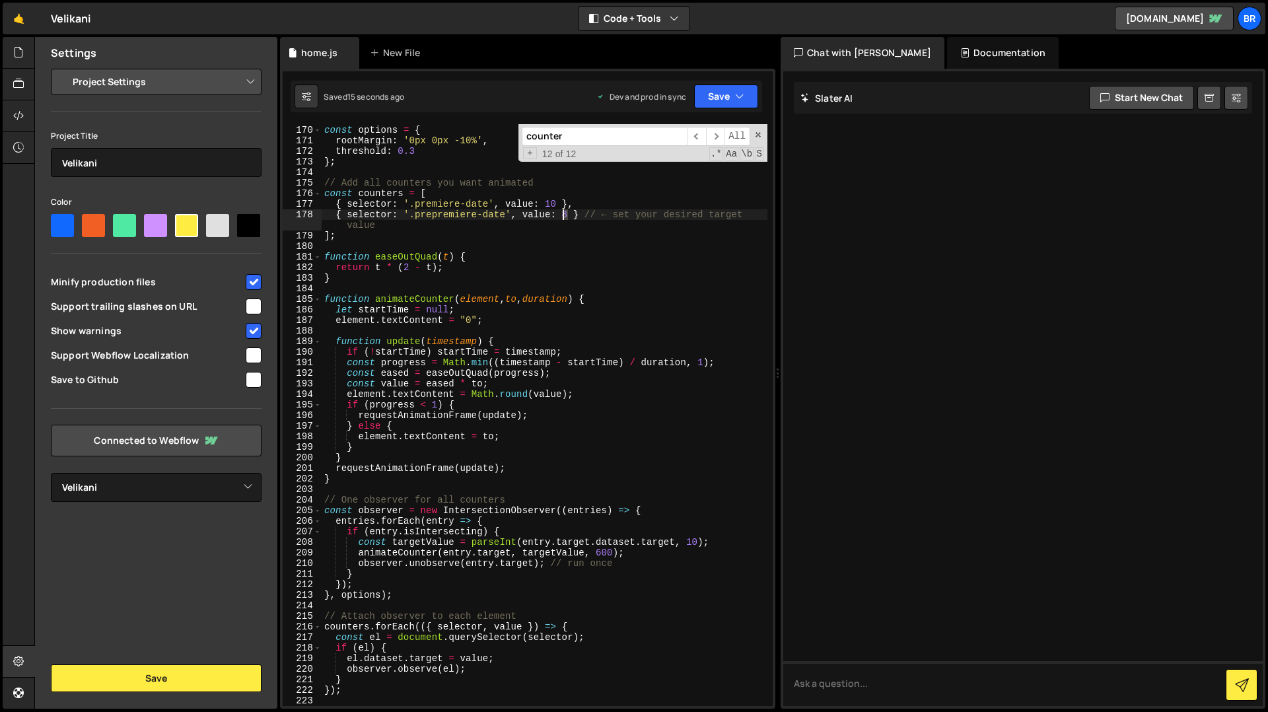
click at [563, 215] on div "// Config const options = { rootMargin : '0px 0px -10%' , threshold : 0.3 } ; /…" at bounding box center [545, 415] width 446 height 603
click at [654, 366] on div "// Config const options = { rootMargin : '0px 0px -10%' , threshold : 0.3 } ; /…" at bounding box center [545, 415] width 446 height 603
click at [756, 138] on span at bounding box center [757, 134] width 9 height 9
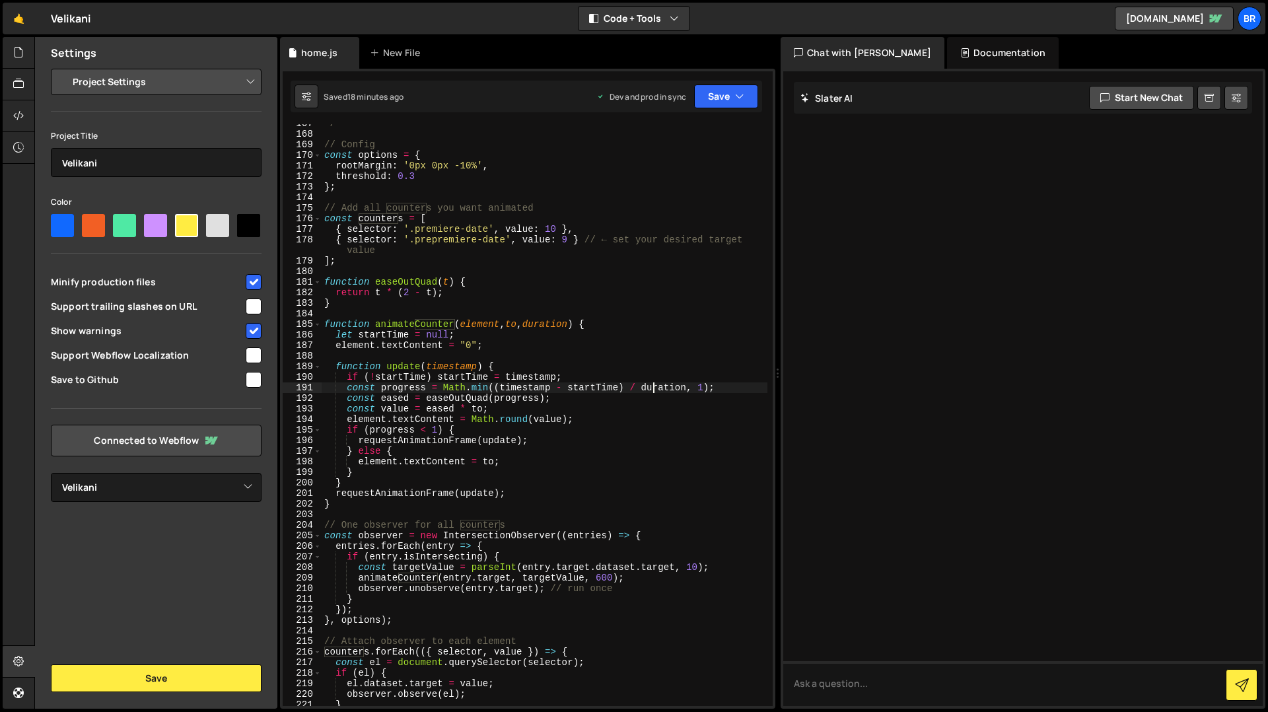
scroll to position [1734, 0]
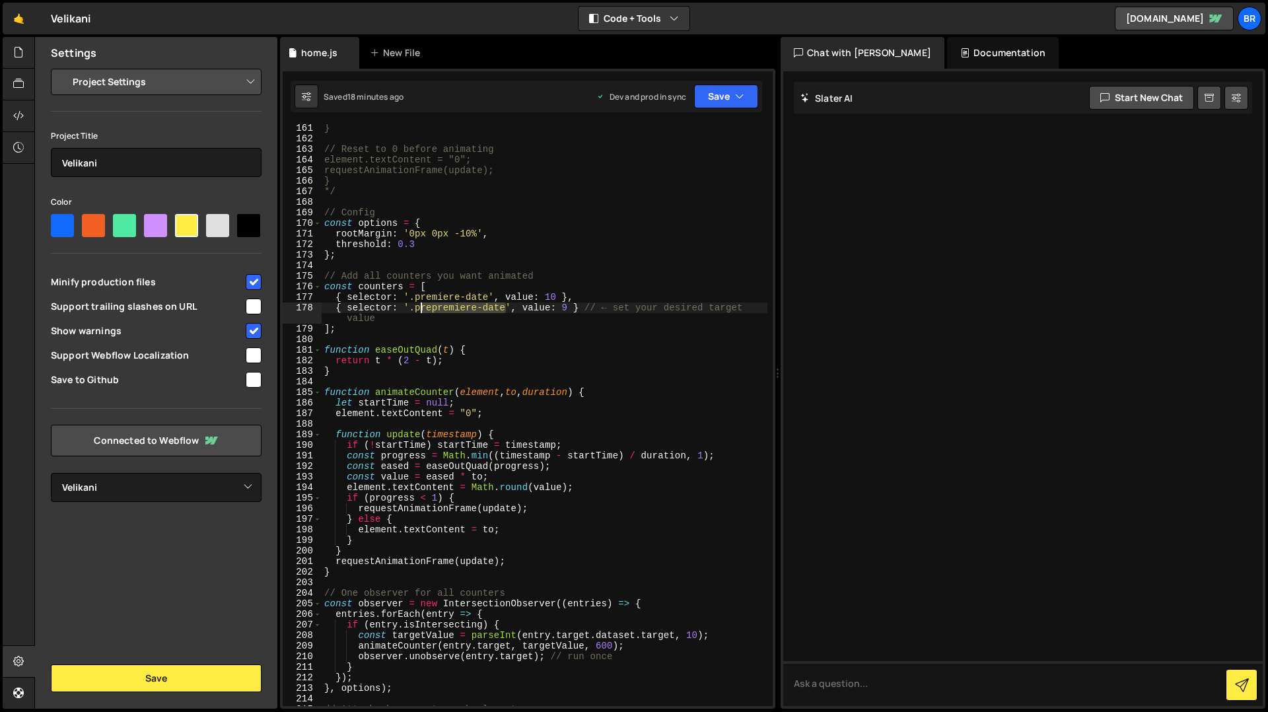
drag, startPoint x: 505, startPoint y: 308, endPoint x: 422, endPoint y: 308, distance: 83.2
click at [422, 308] on div "} // Reset to 0 before animating element.textContent = "0"; requestAnimationFra…" at bounding box center [545, 424] width 446 height 603
type textarea "{ selector: '.prepremiere-date', value: 9 } // ← set your desired target value"
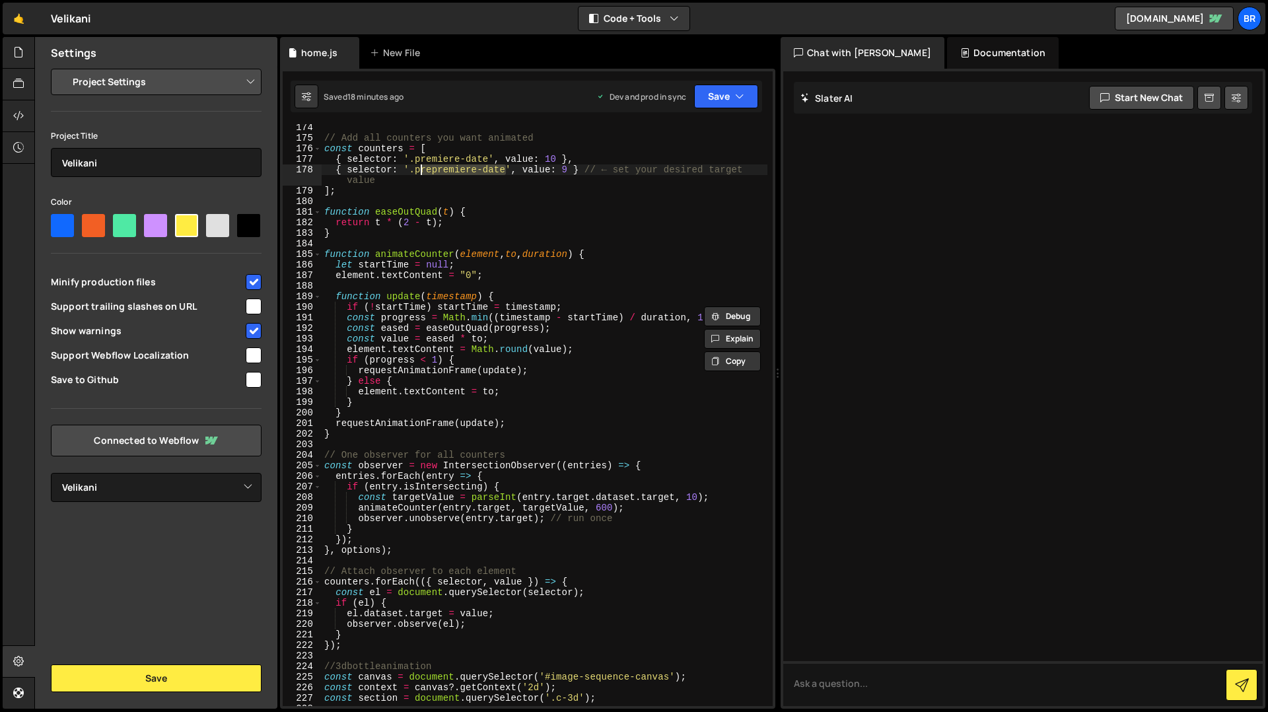
scroll to position [1913, 0]
